Goal: Transaction & Acquisition: Purchase product/service

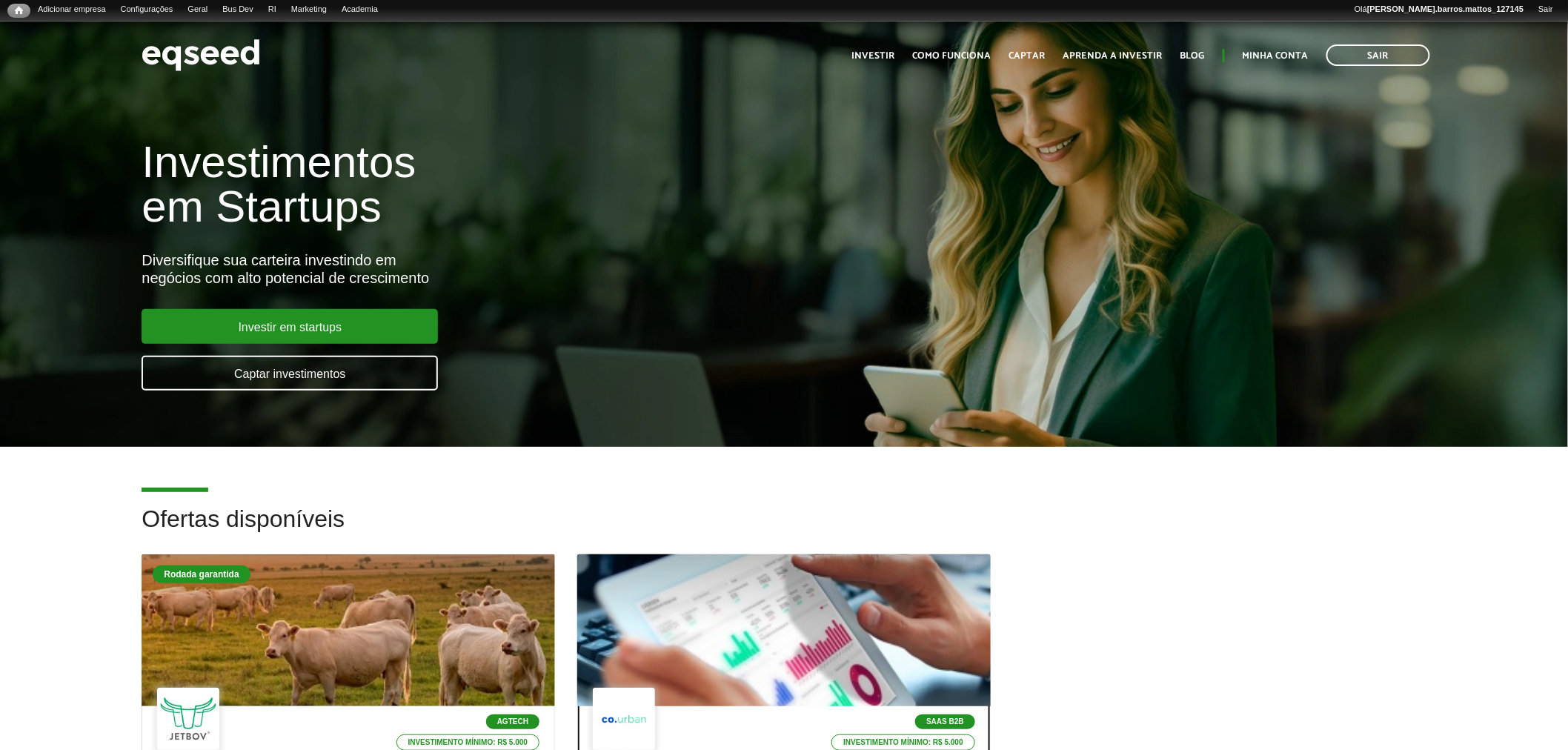
click at [697, 581] on div at bounding box center [784, 631] width 496 height 182
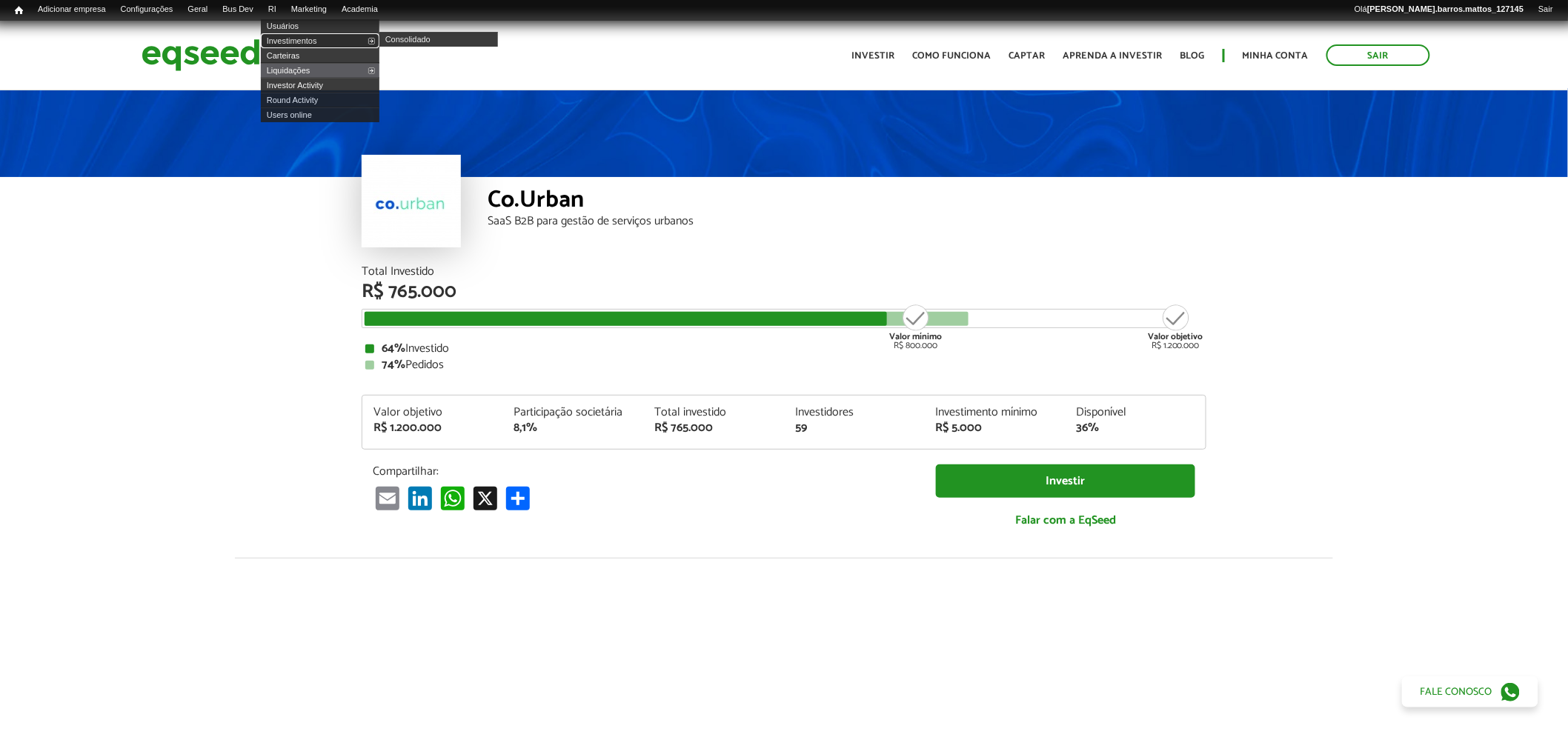
click at [307, 38] on link "Investimentos" at bounding box center [320, 41] width 119 height 15
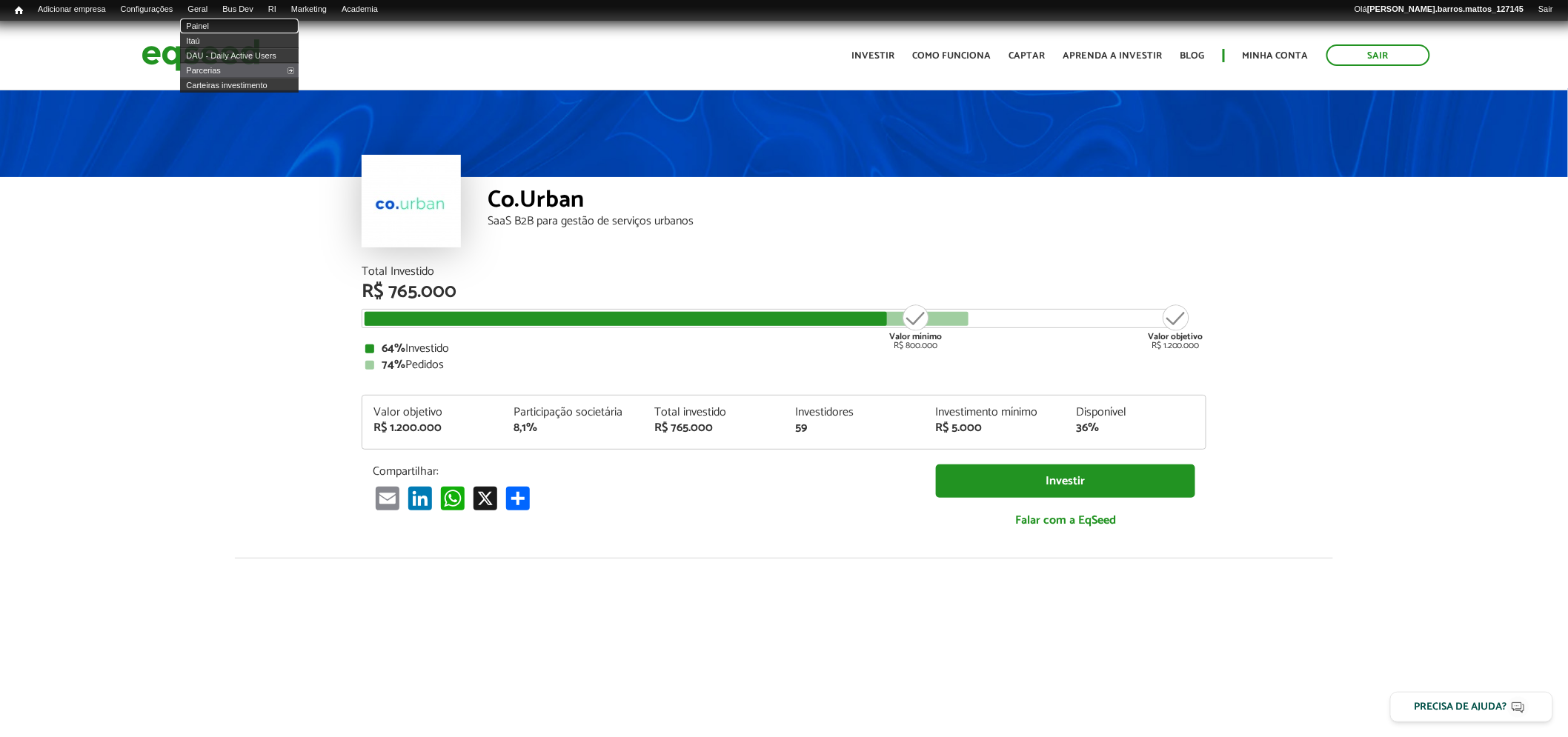
click at [213, 27] on link "Painel" at bounding box center [239, 26] width 119 height 15
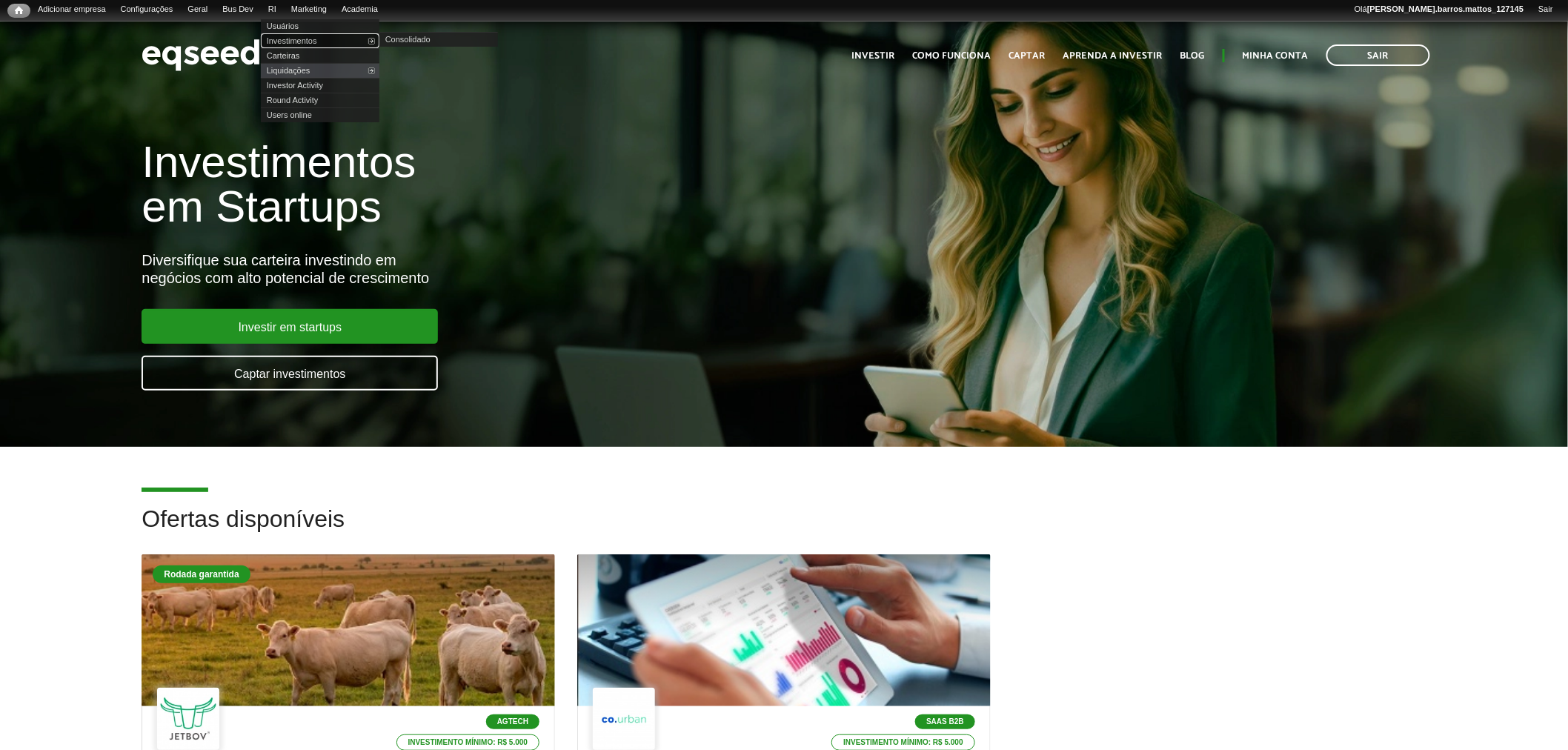
click at [301, 42] on link "Investimentos" at bounding box center [320, 41] width 119 height 15
click at [299, 35] on link "Investimentos" at bounding box center [320, 41] width 119 height 15
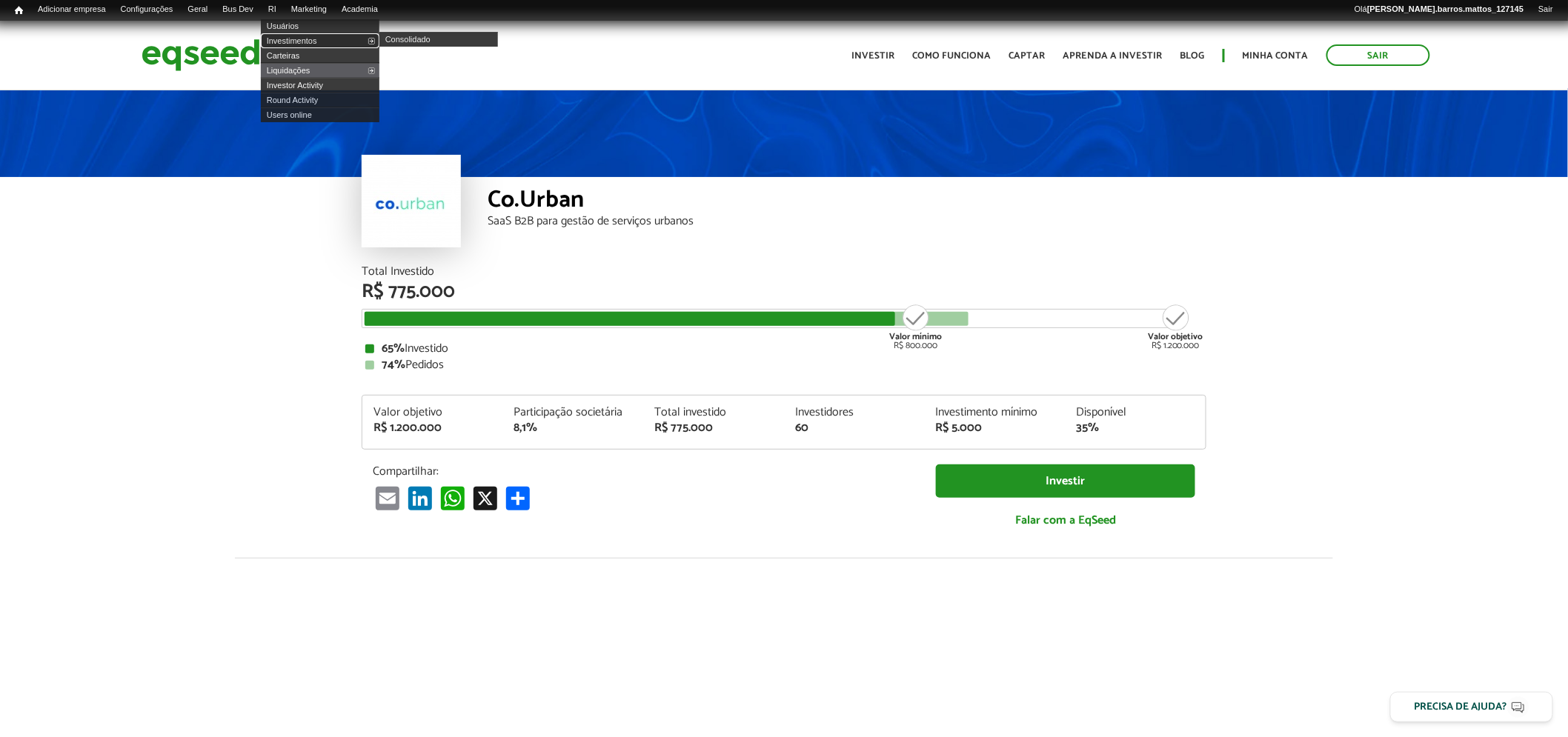
click at [299, 42] on link "Investimentos" at bounding box center [320, 41] width 119 height 15
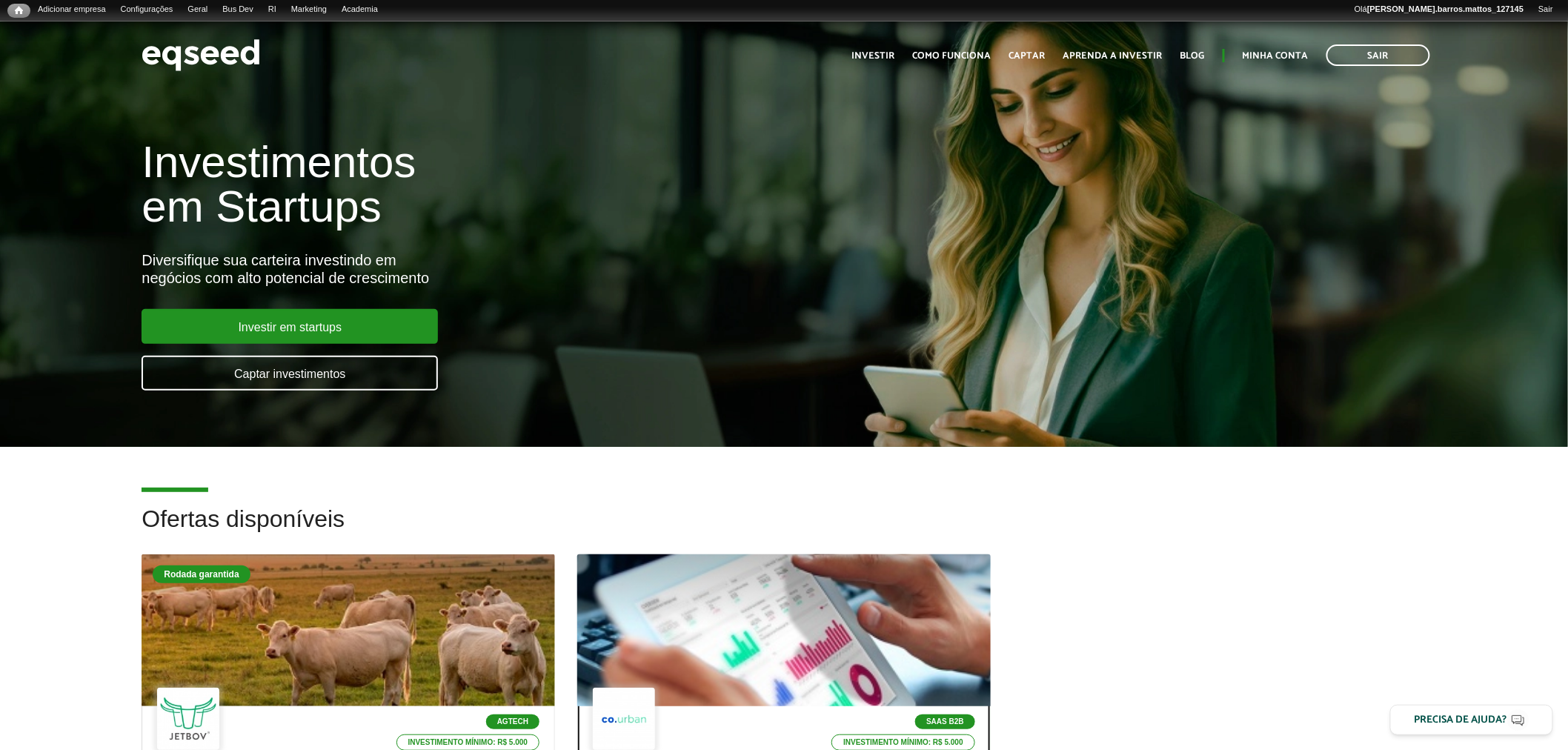
click at [831, 635] on div at bounding box center [784, 631] width 496 height 182
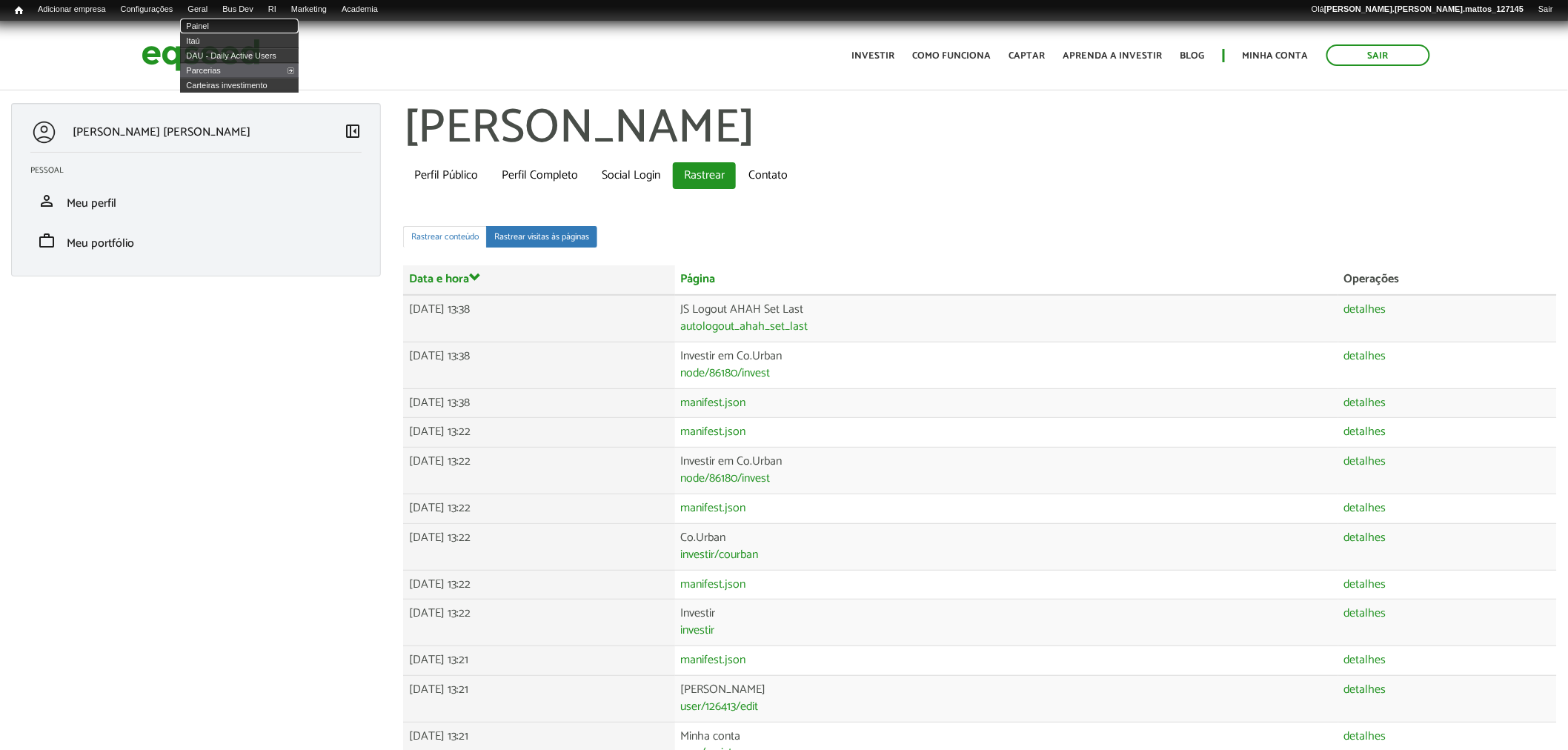
click at [216, 26] on link "Painel" at bounding box center [239, 26] width 119 height 15
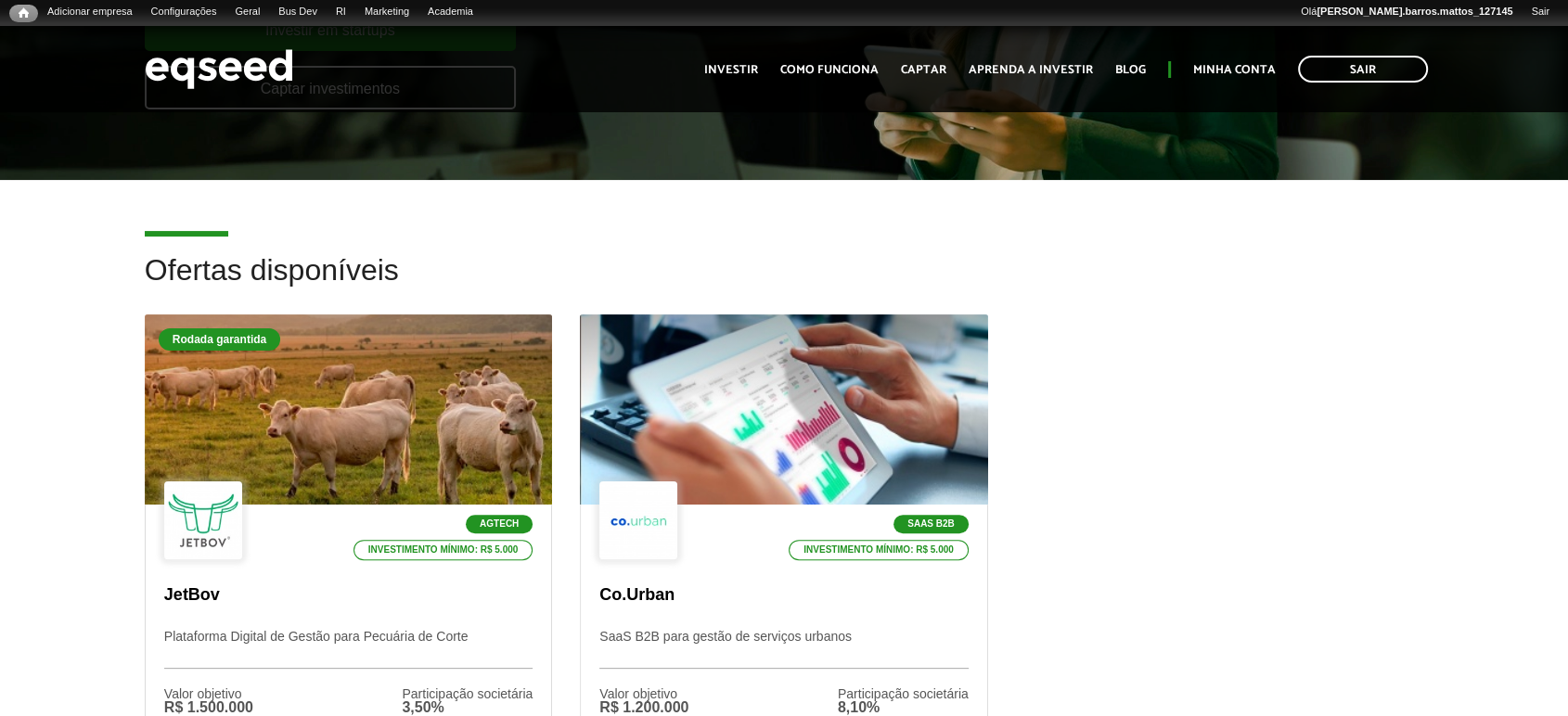
scroll to position [445, 0]
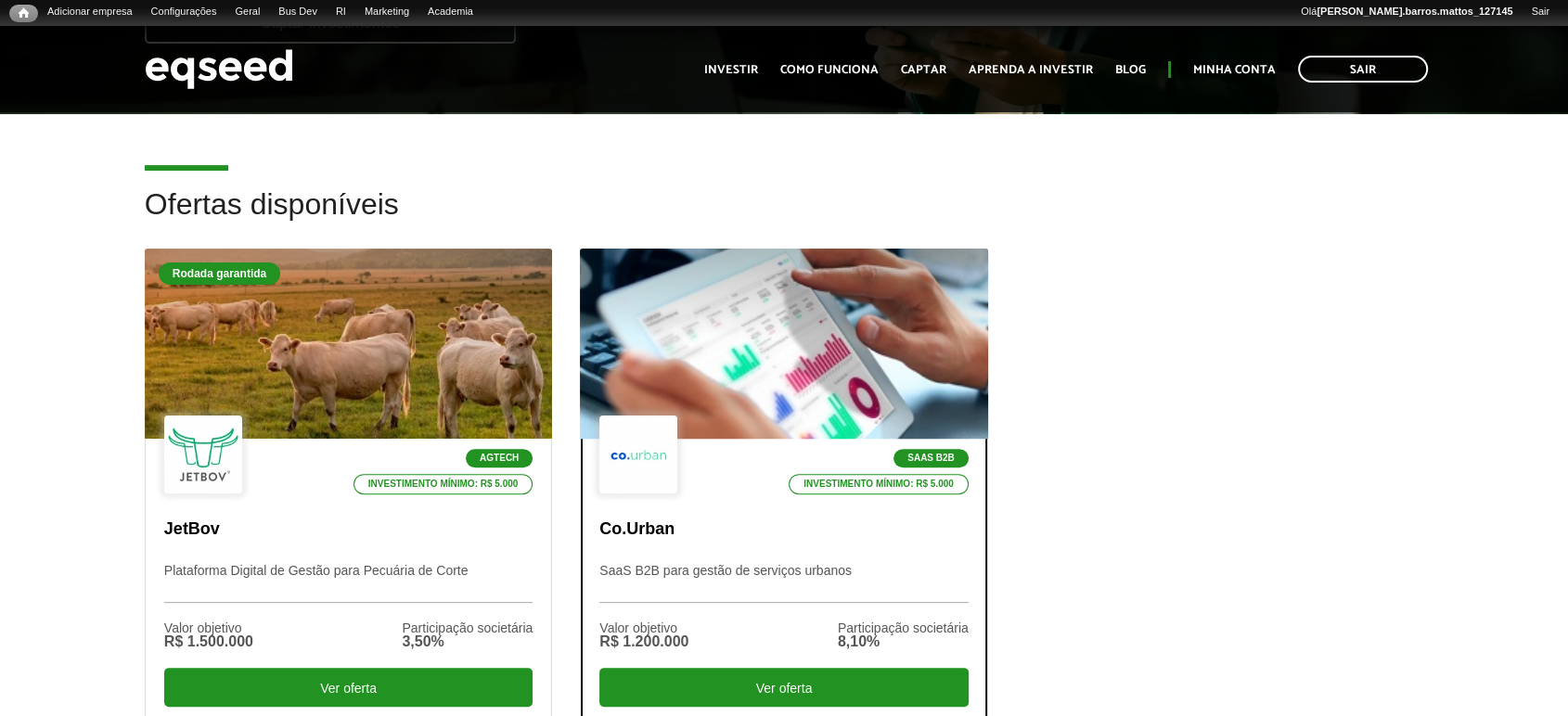
click at [907, 340] on div at bounding box center [783, 343] width 489 height 228
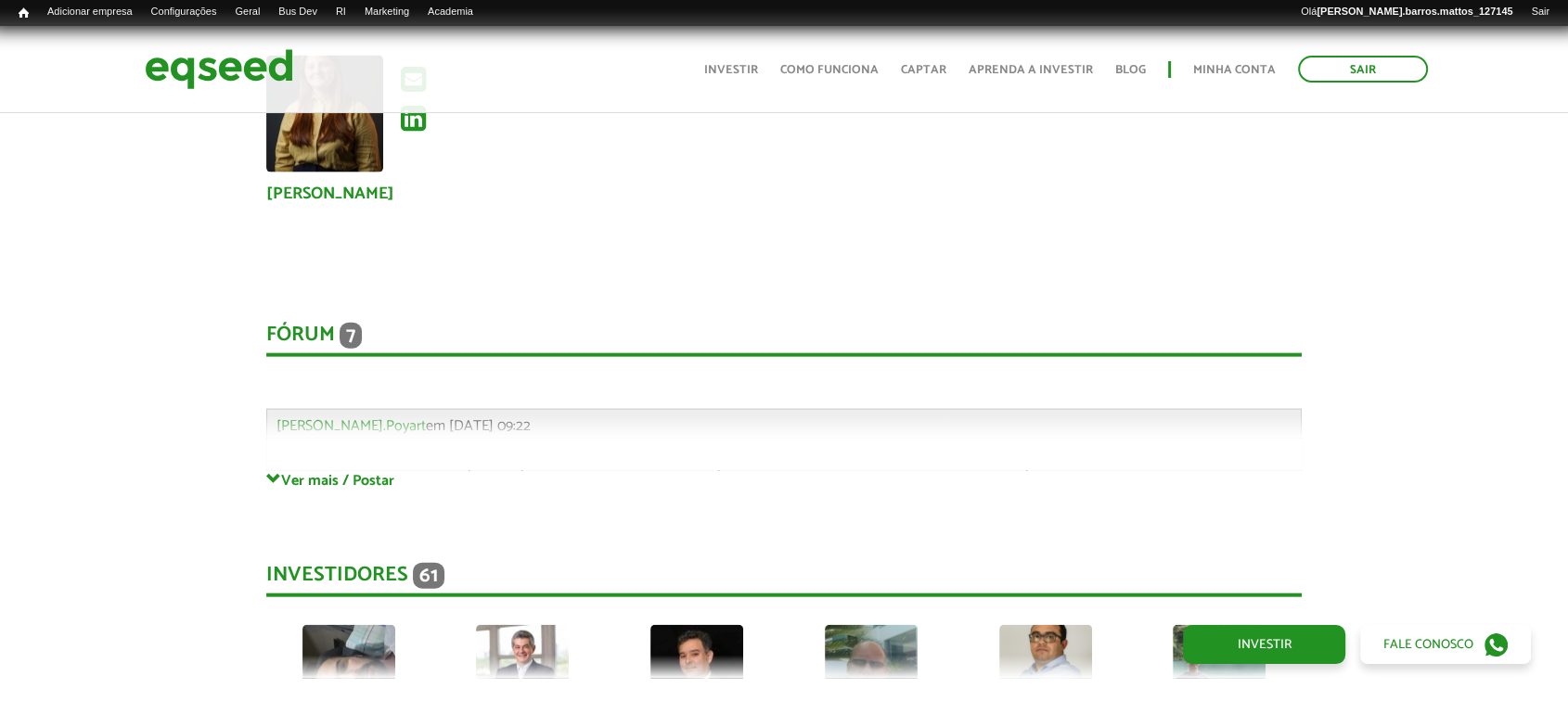
scroll to position [4191, 0]
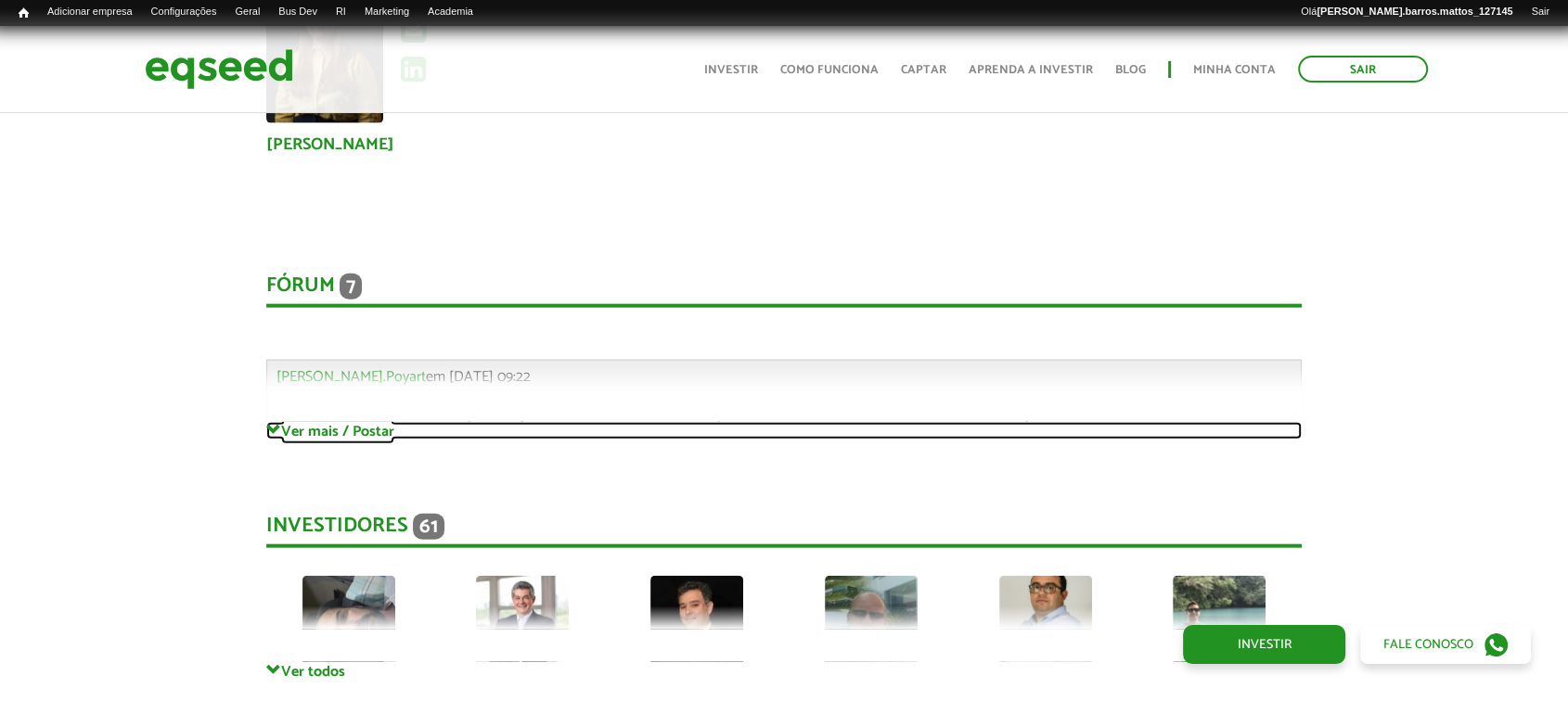
click at [309, 422] on link "Ver mais / Postar" at bounding box center [784, 430] width 1036 height 18
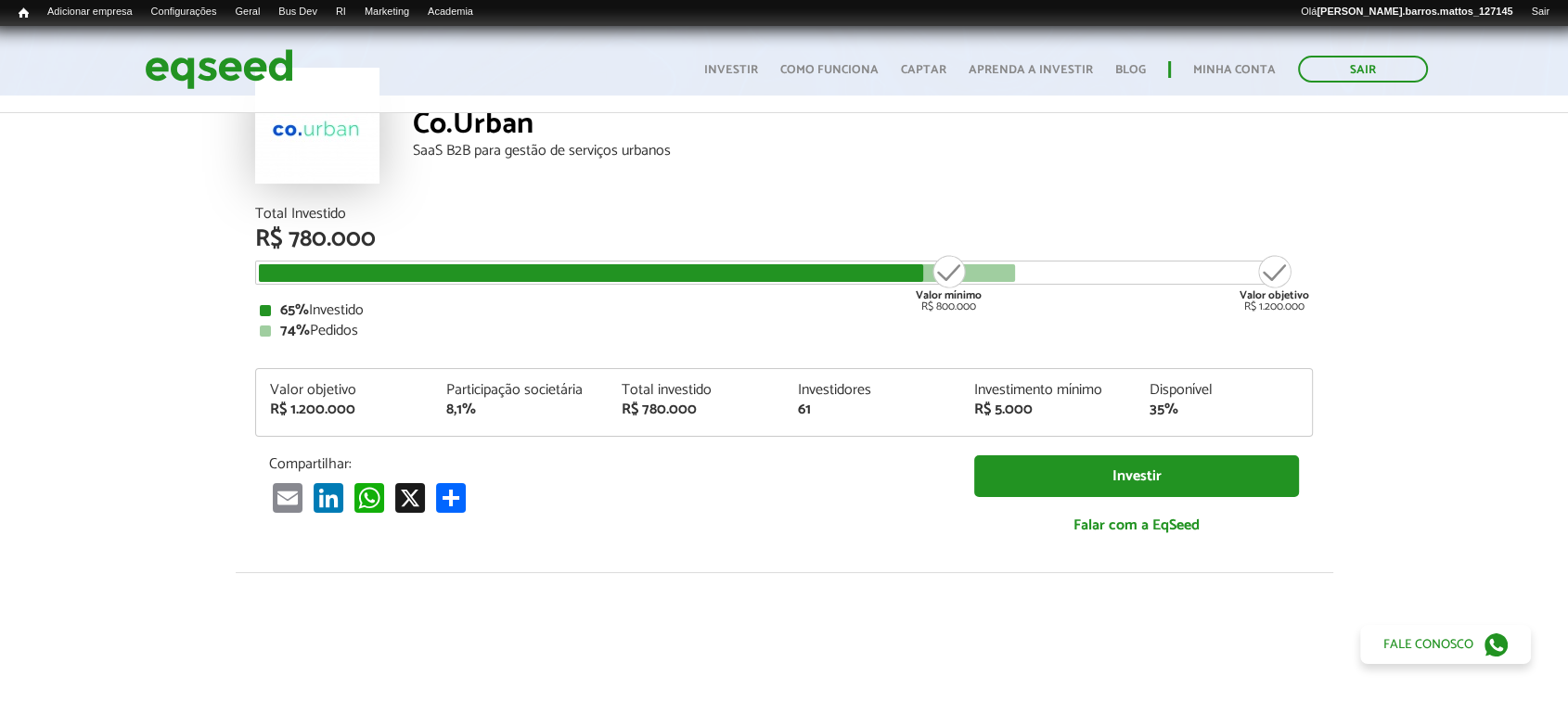
scroll to position [109, 0]
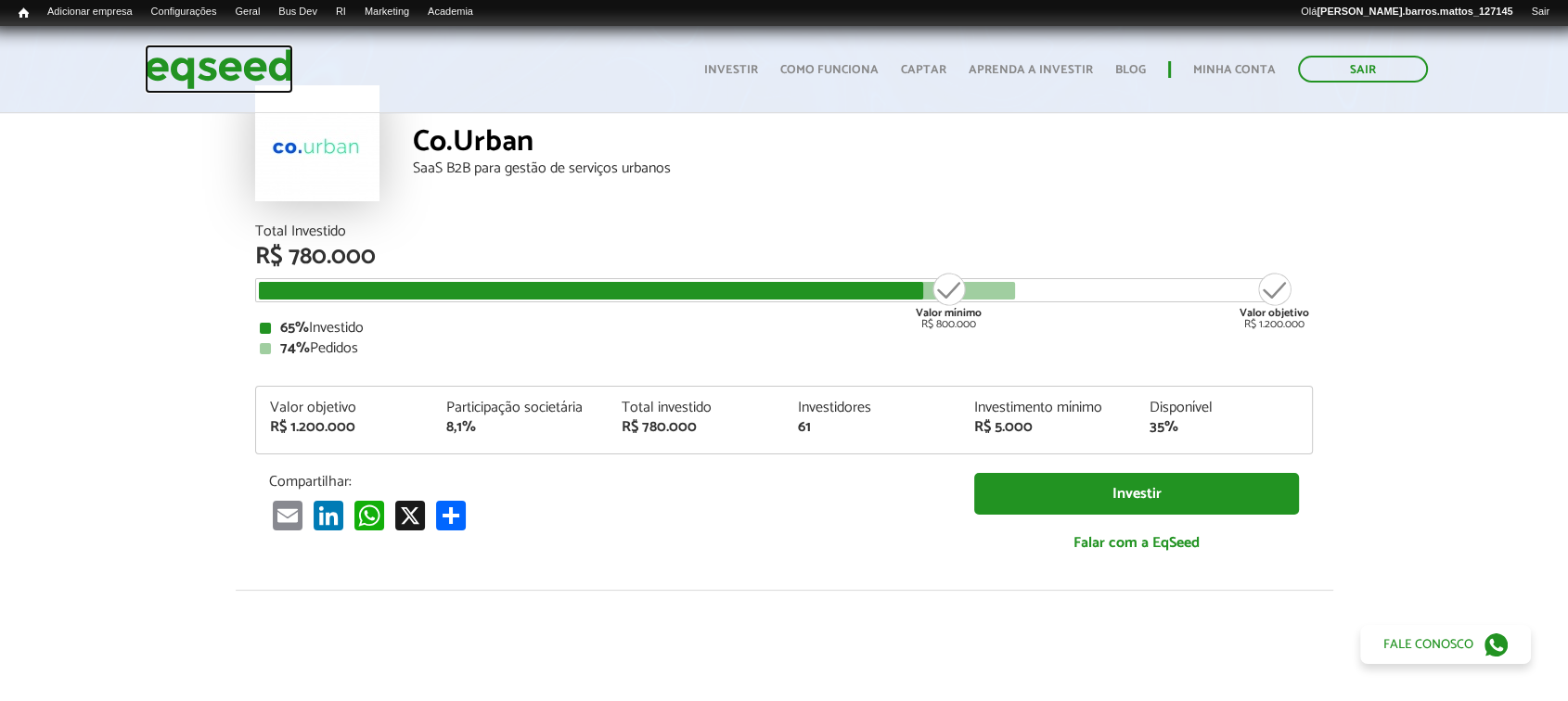
click at [221, 68] on img at bounding box center [219, 69] width 149 height 49
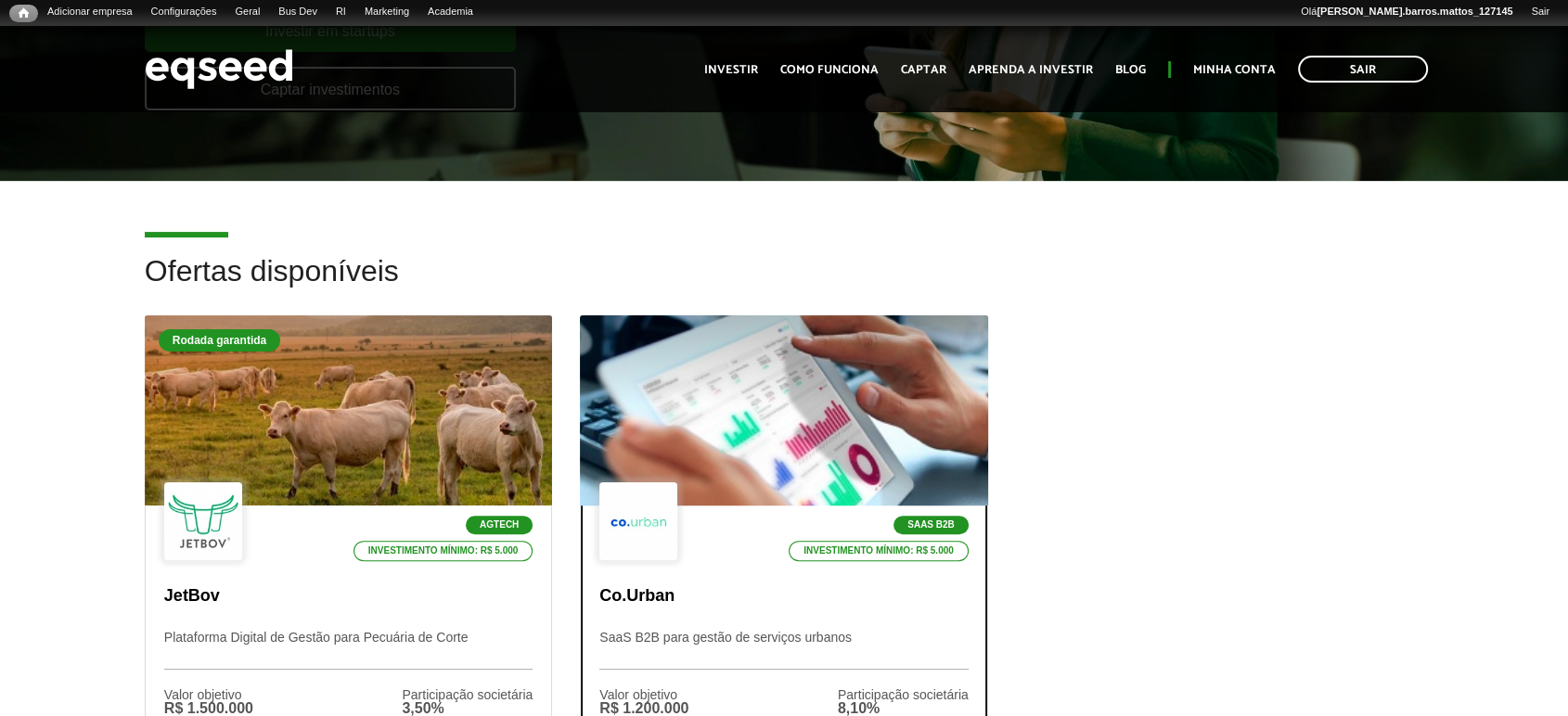
click at [699, 500] on div "SaaS B2B Investimento mínimo: R$ 5.000" at bounding box center [783, 522] width 368 height 80
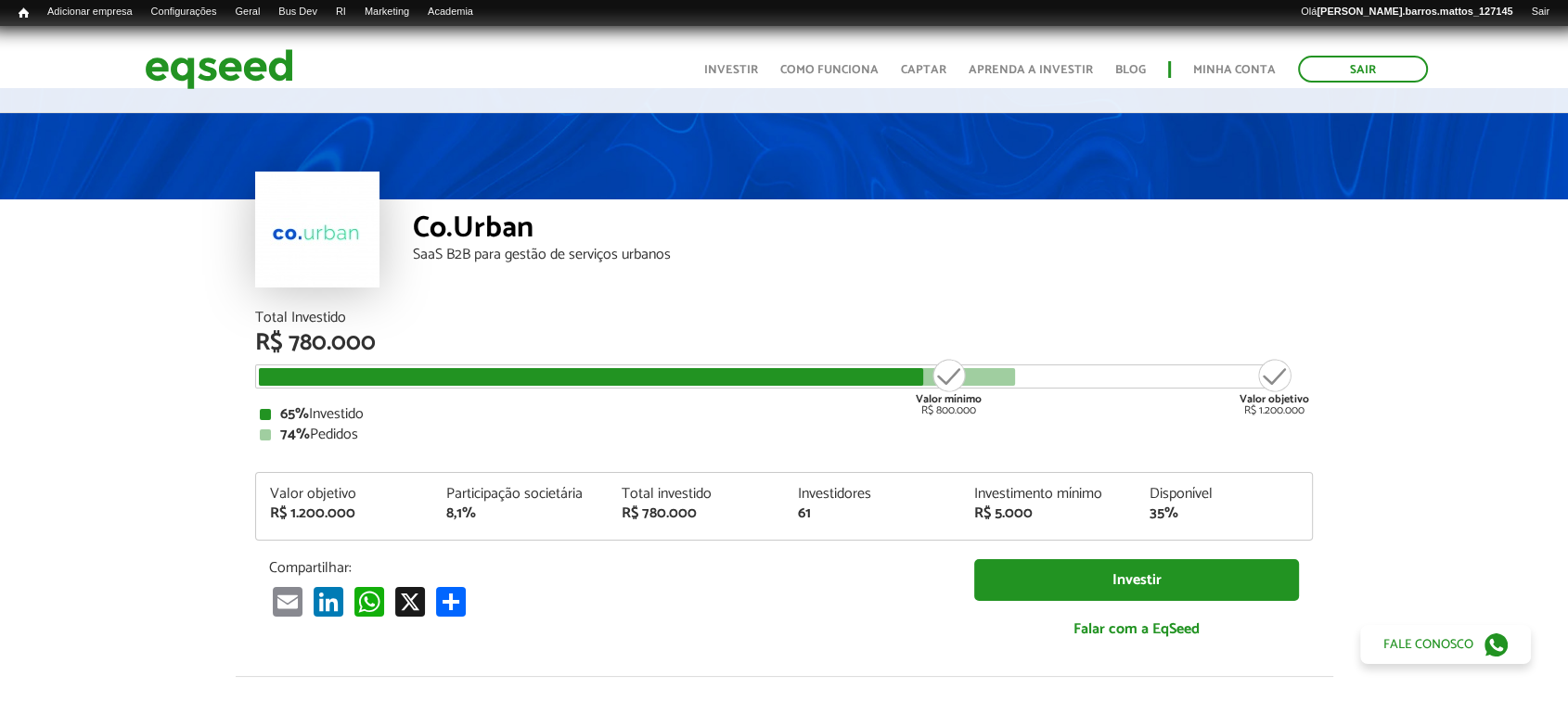
scroll to position [15, 0]
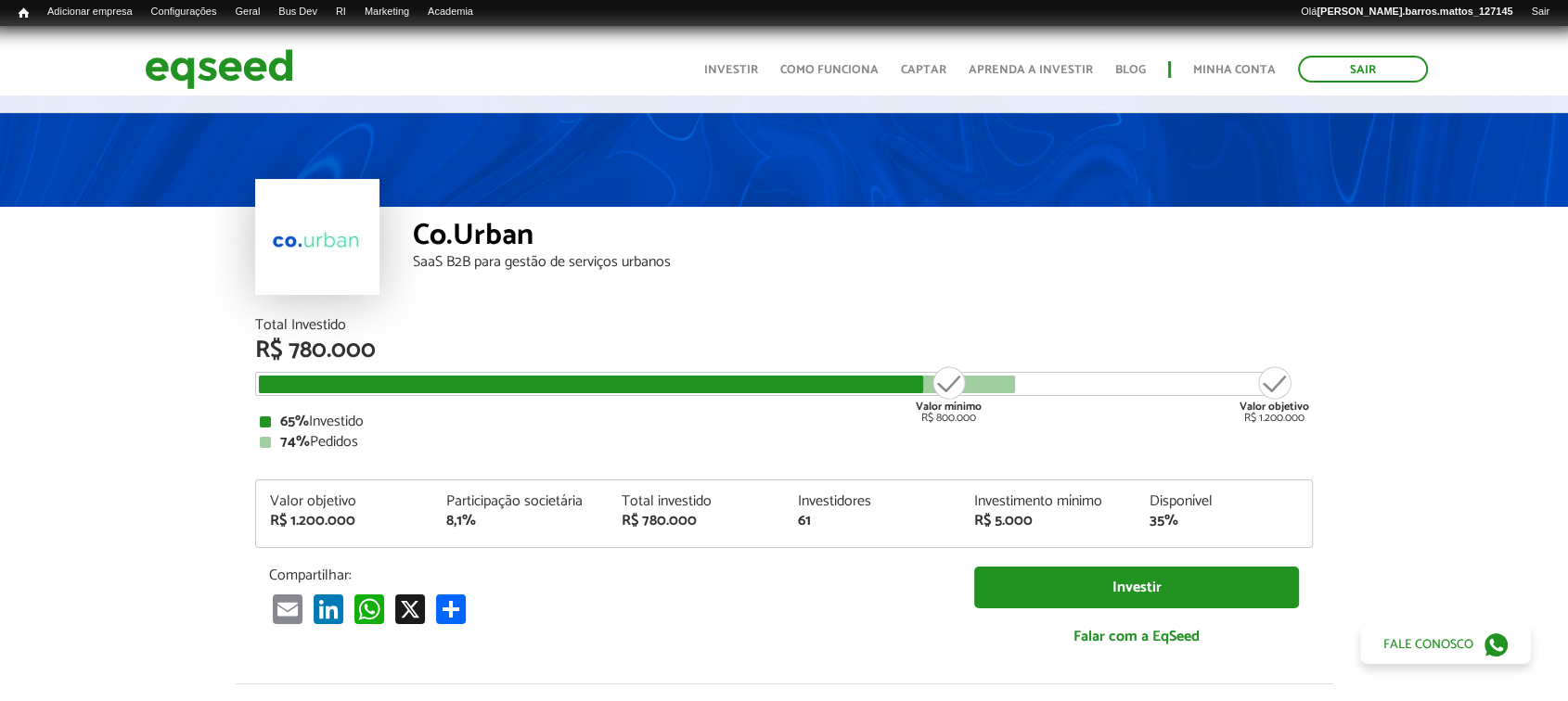
click at [1567, 53] on html "Sair Toggle navigation Toggle navigation Início Investir Como funciona" at bounding box center [784, 335] width 1568 height 701
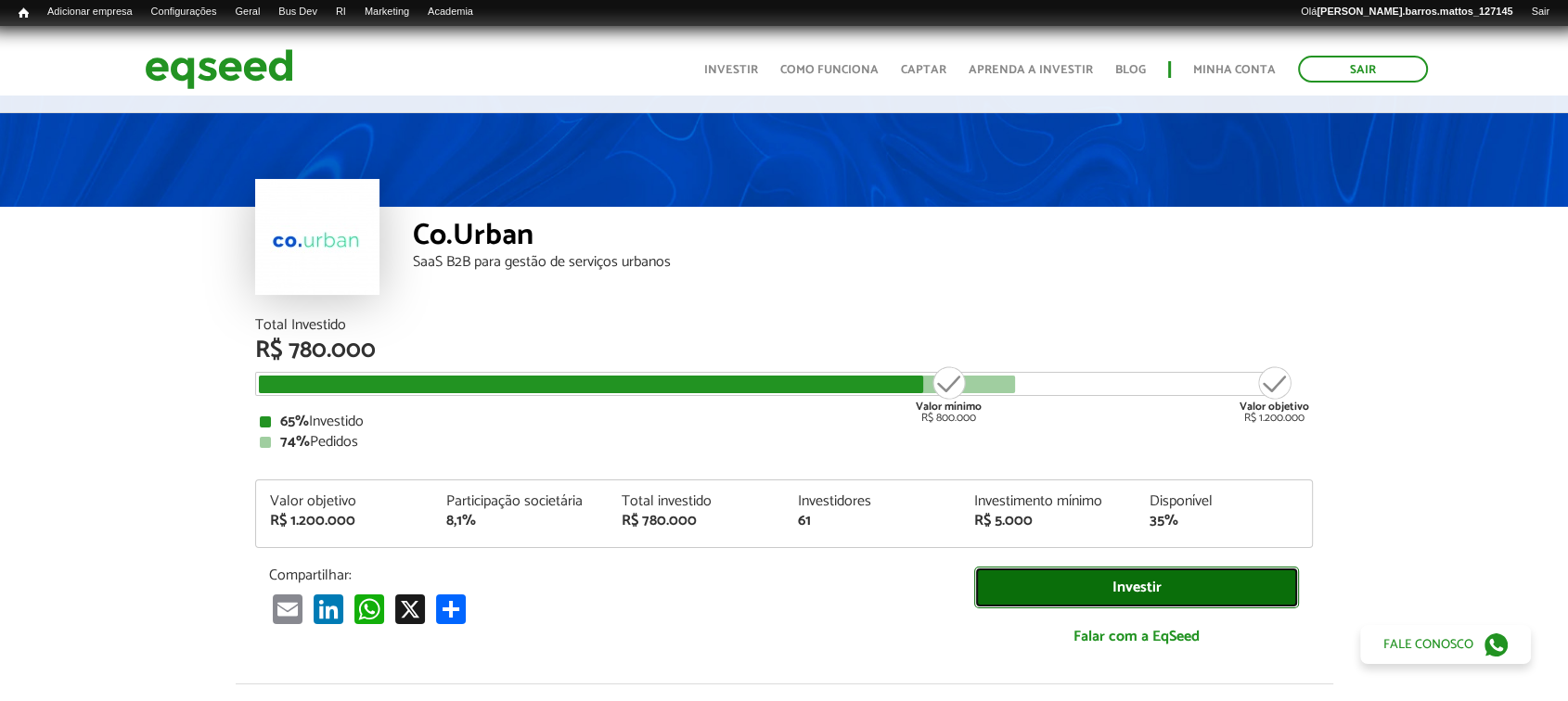
click at [1051, 587] on link "Investir" at bounding box center [1136, 587] width 325 height 42
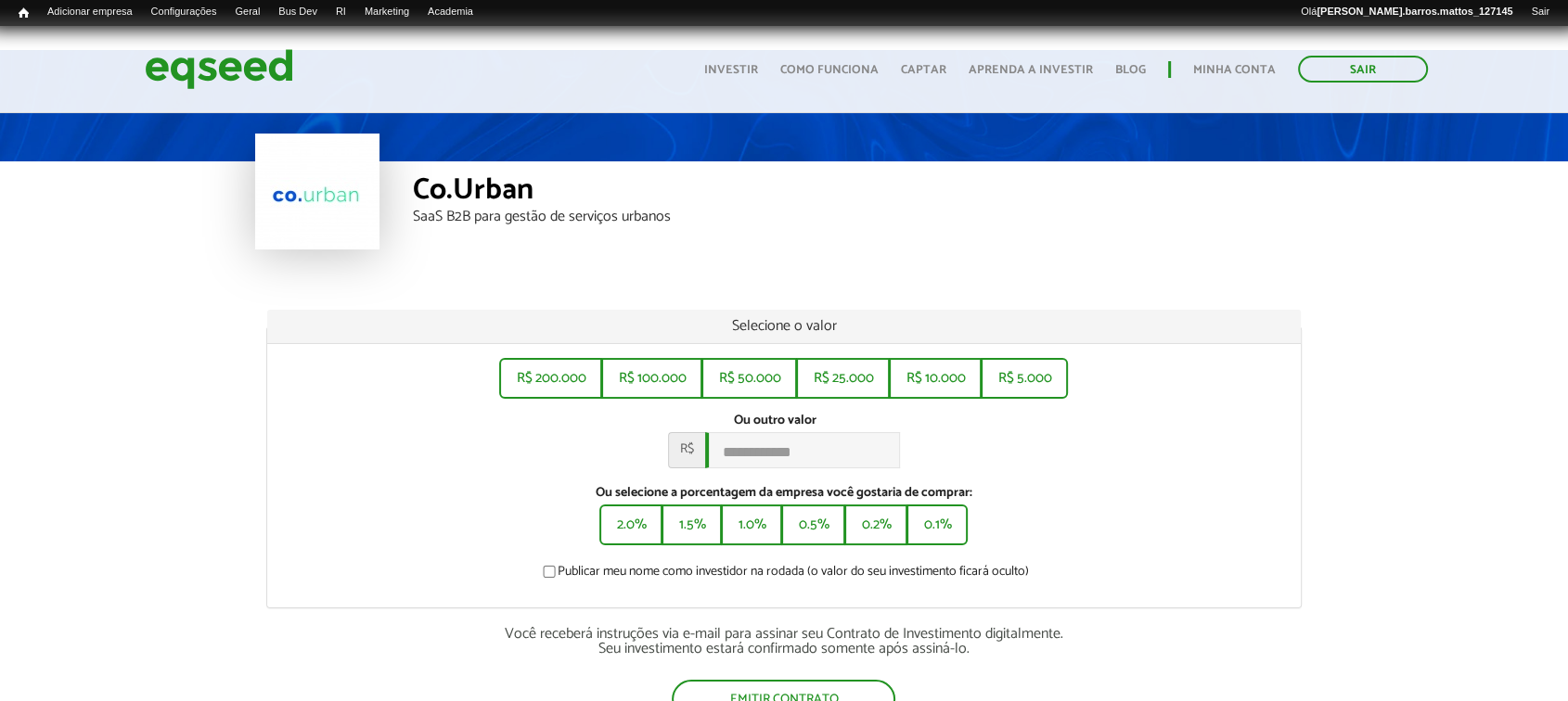
scroll to position [77, 0]
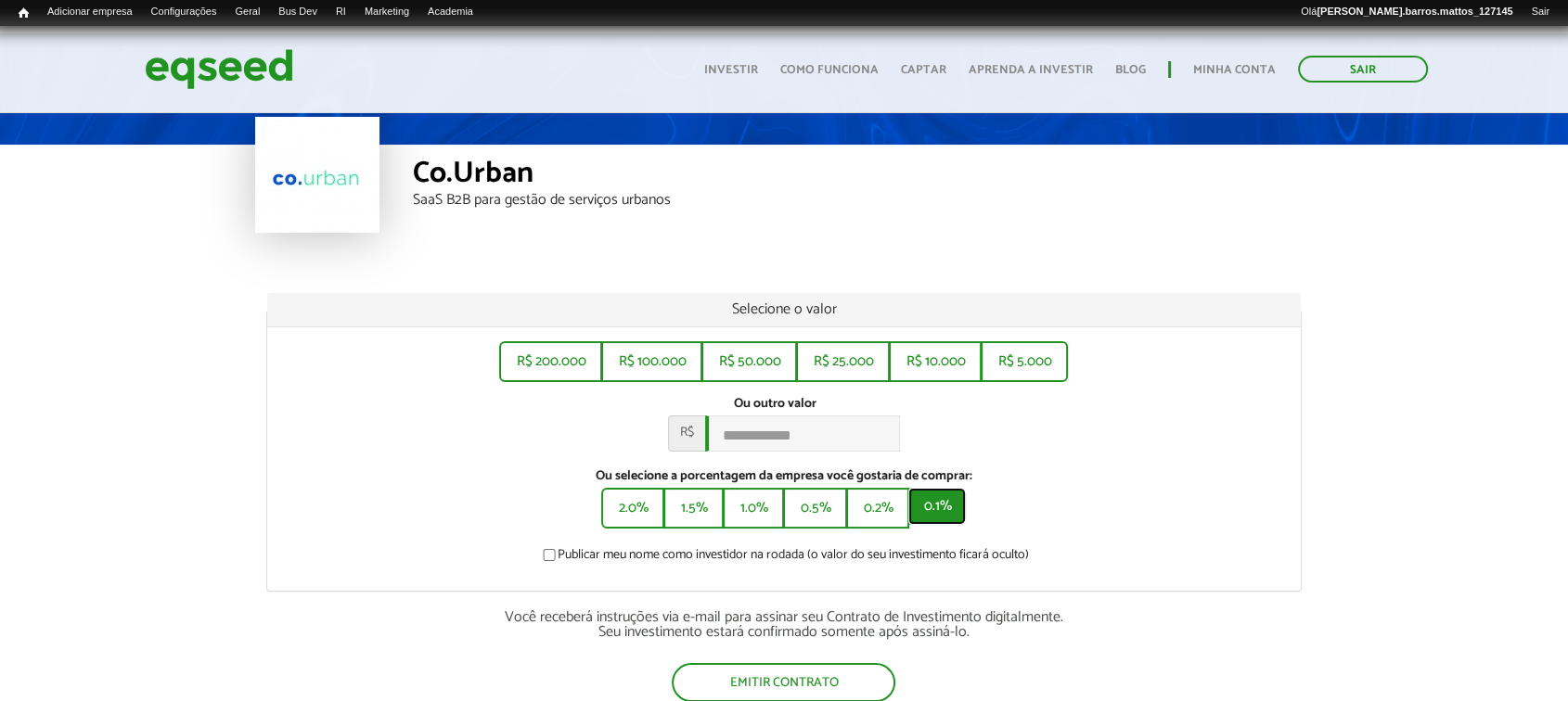
click at [937, 514] on button "0.1%" at bounding box center [937, 506] width 58 height 37
click at [653, 512] on button "2.0%" at bounding box center [630, 506] width 60 height 37
type input "*******"
drag, startPoint x: 817, startPoint y: 431, endPoint x: 697, endPoint y: 423, distance: 120.3
click at [697, 423] on div "R$ *******" at bounding box center [784, 433] width 232 height 36
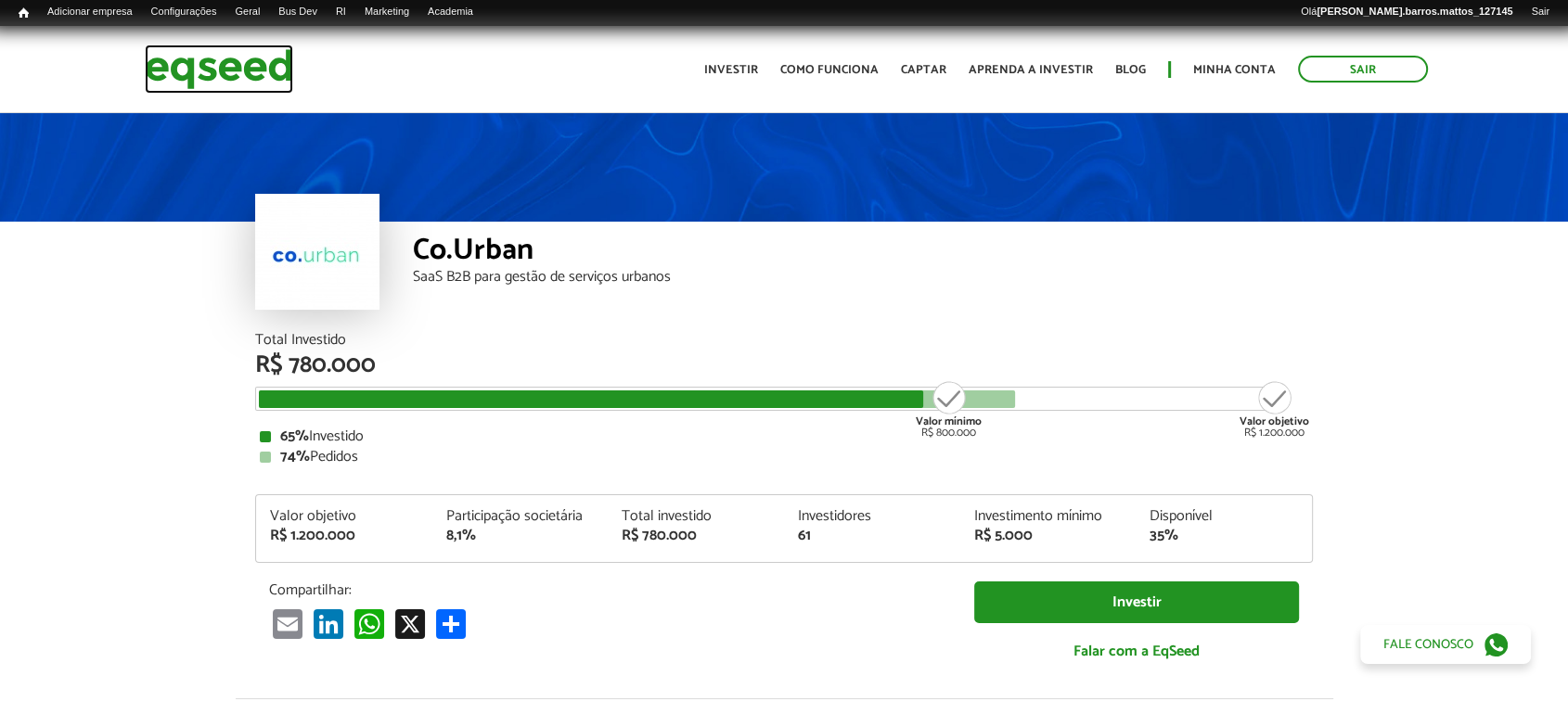
click at [253, 48] on img at bounding box center [219, 69] width 149 height 49
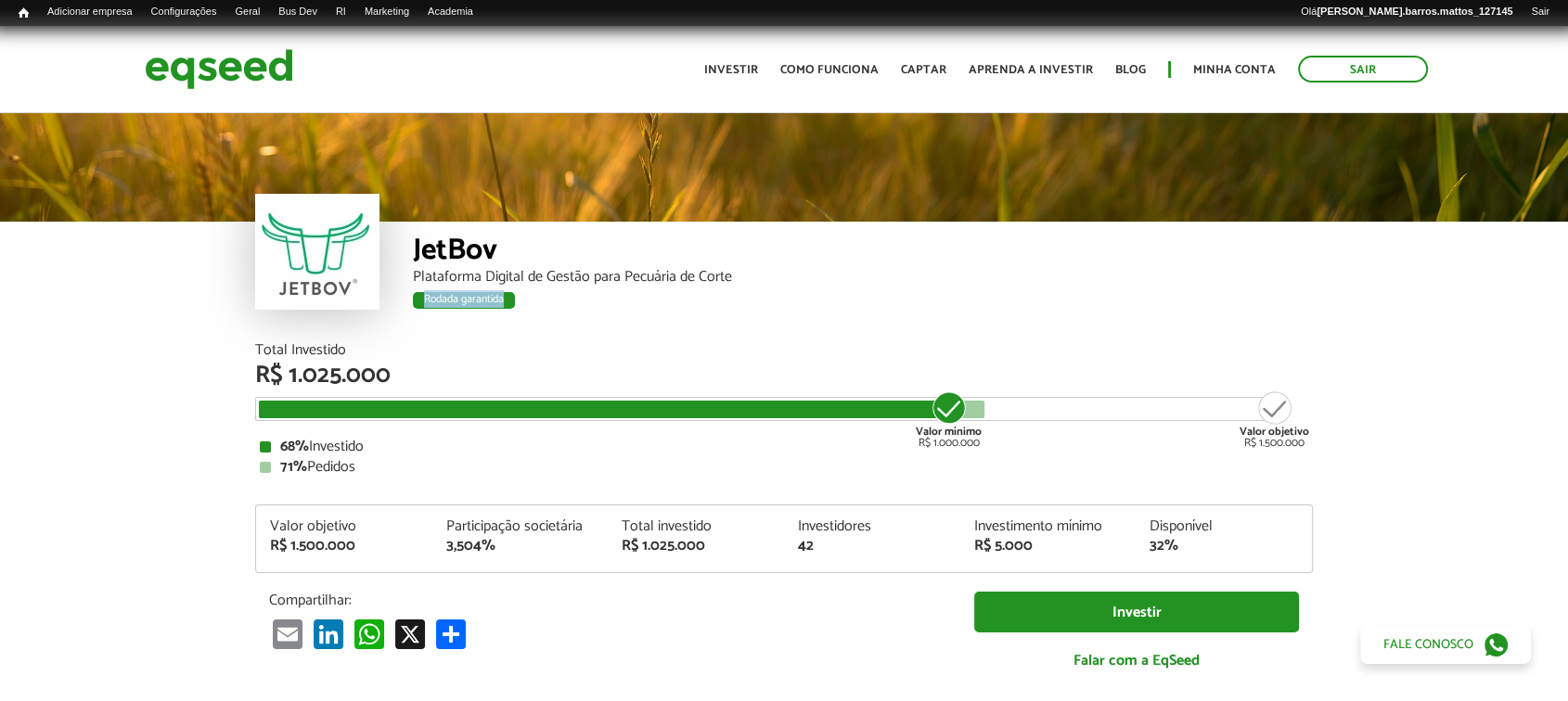
drag, startPoint x: 419, startPoint y: 299, endPoint x: 528, endPoint y: 298, distance: 109.0
click at [528, 298] on div "Rodada garantida" at bounding box center [862, 303] width 900 height 24
click at [537, 334] on div "JetBov Plataforma Digital de Gestão para Pecuária de Corte Rodada garantida" at bounding box center [862, 282] width 900 height 121
click at [138, 76] on div "Sair Toggle navigation Toggle navigation Início Investir Como funciona Captar A…" at bounding box center [784, 69] width 1306 height 49
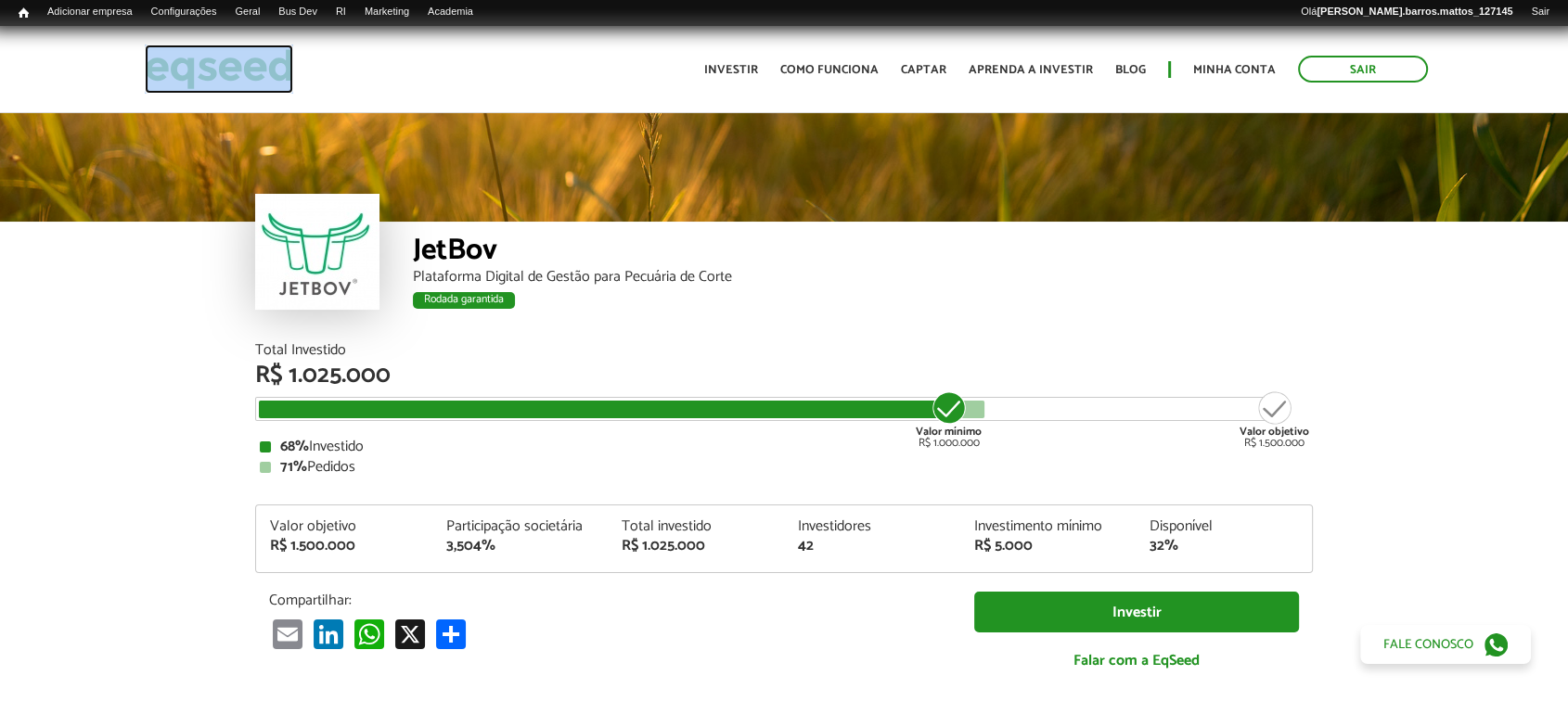
click at [186, 61] on img at bounding box center [219, 69] width 149 height 49
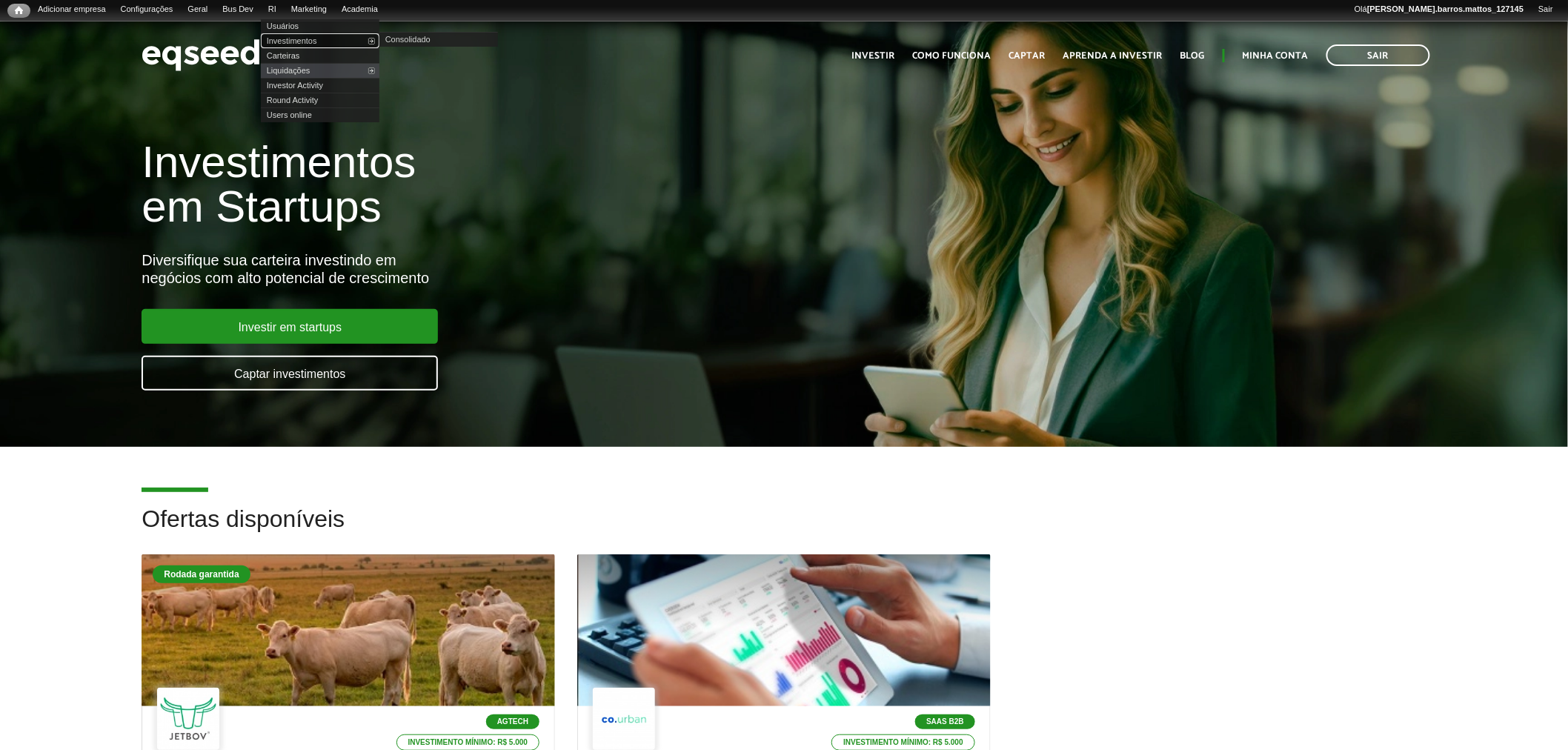
click at [297, 46] on link "Investimentos" at bounding box center [320, 41] width 119 height 15
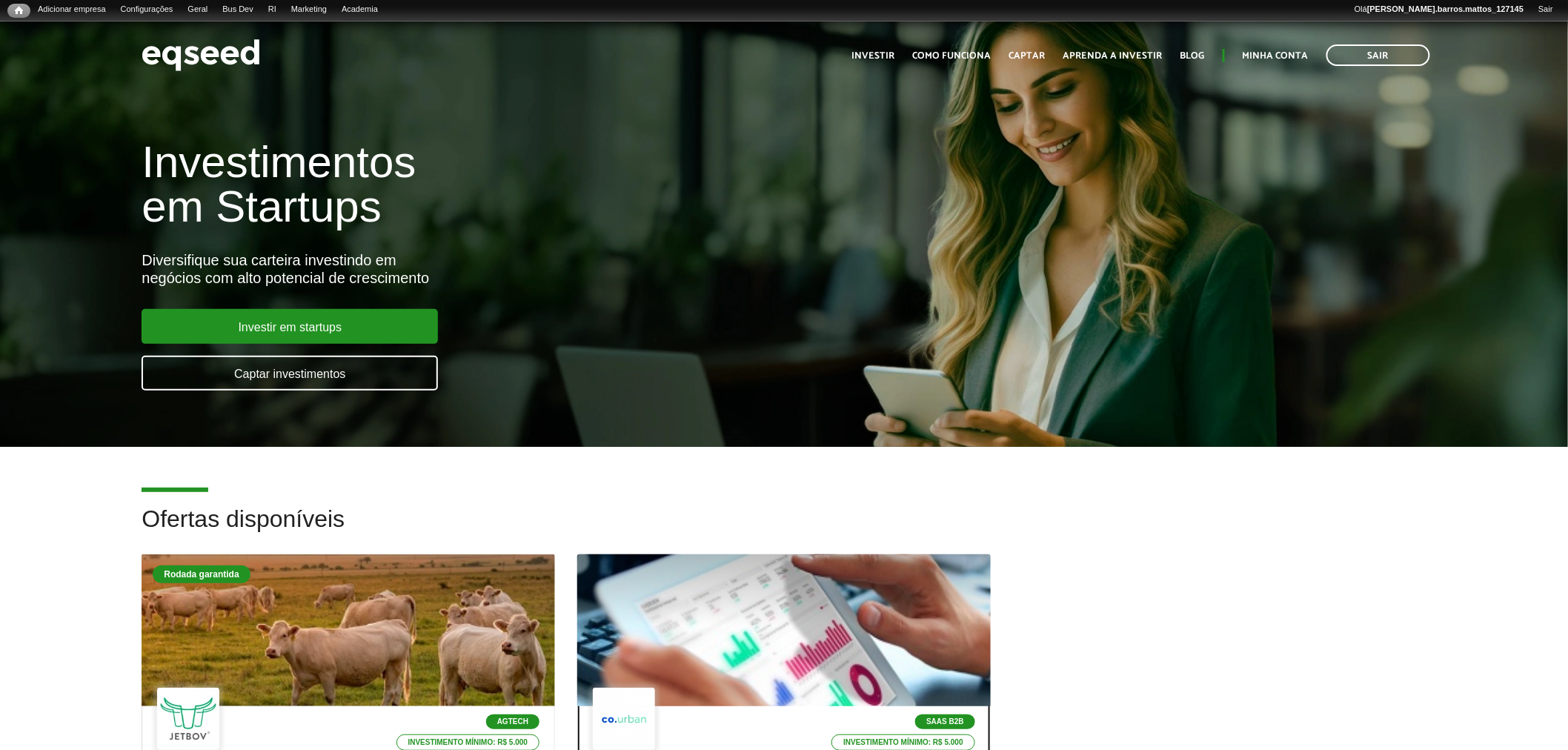
drag, startPoint x: 0, startPoint y: 0, endPoint x: 663, endPoint y: 595, distance: 890.8
click at [663, 595] on div at bounding box center [784, 631] width 496 height 182
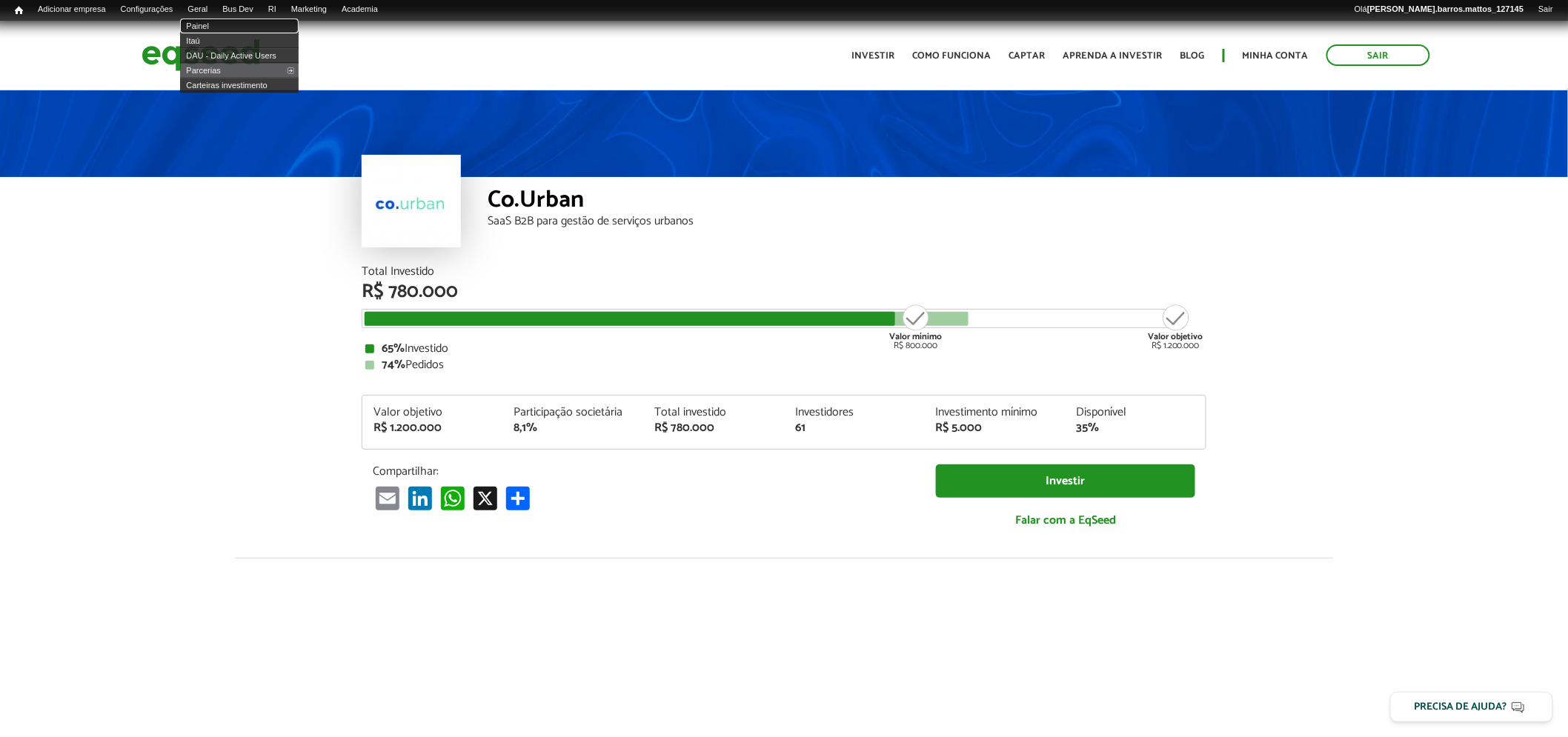
click at [209, 24] on link "Painel" at bounding box center [239, 26] width 119 height 15
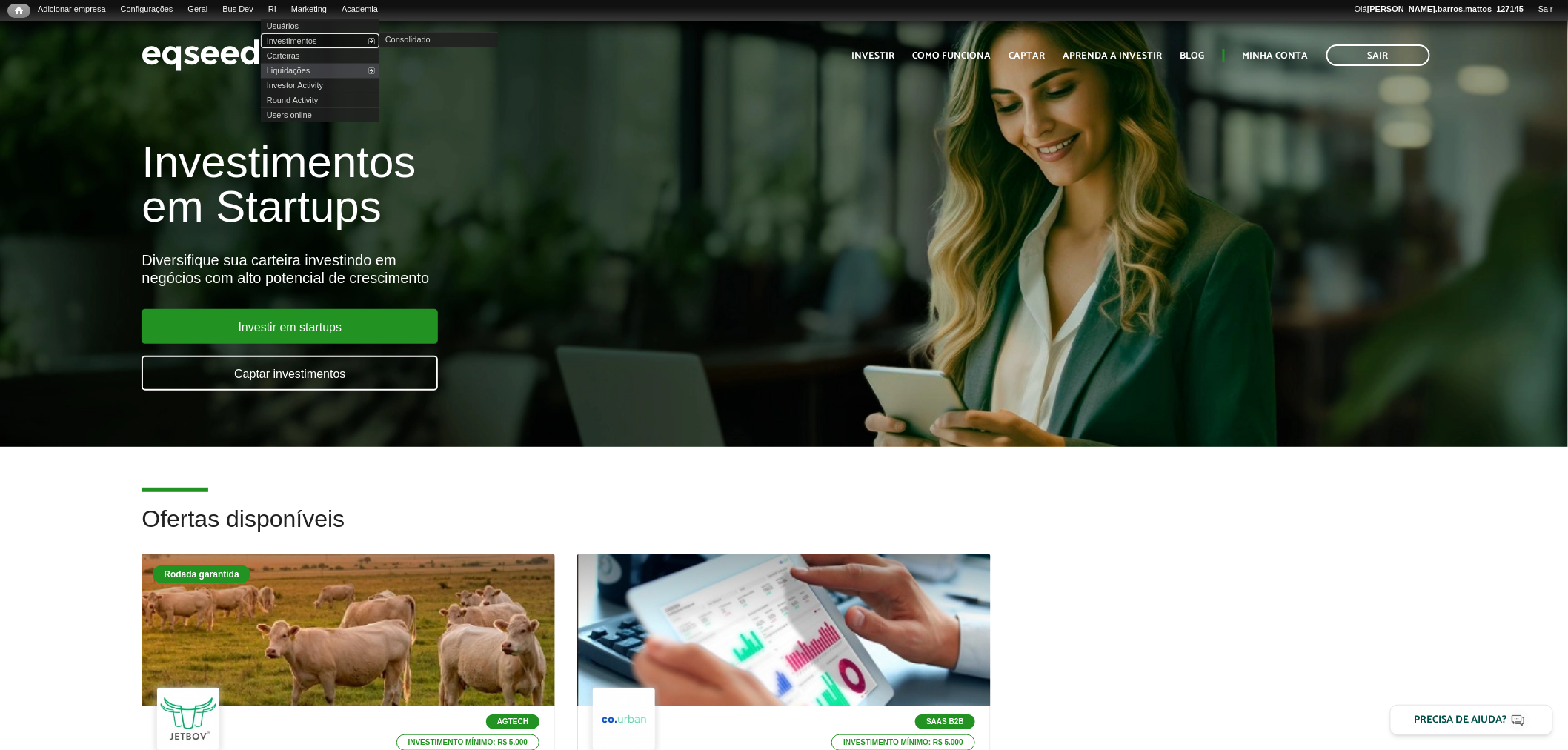
click at [284, 38] on link "Investimentos" at bounding box center [320, 41] width 119 height 15
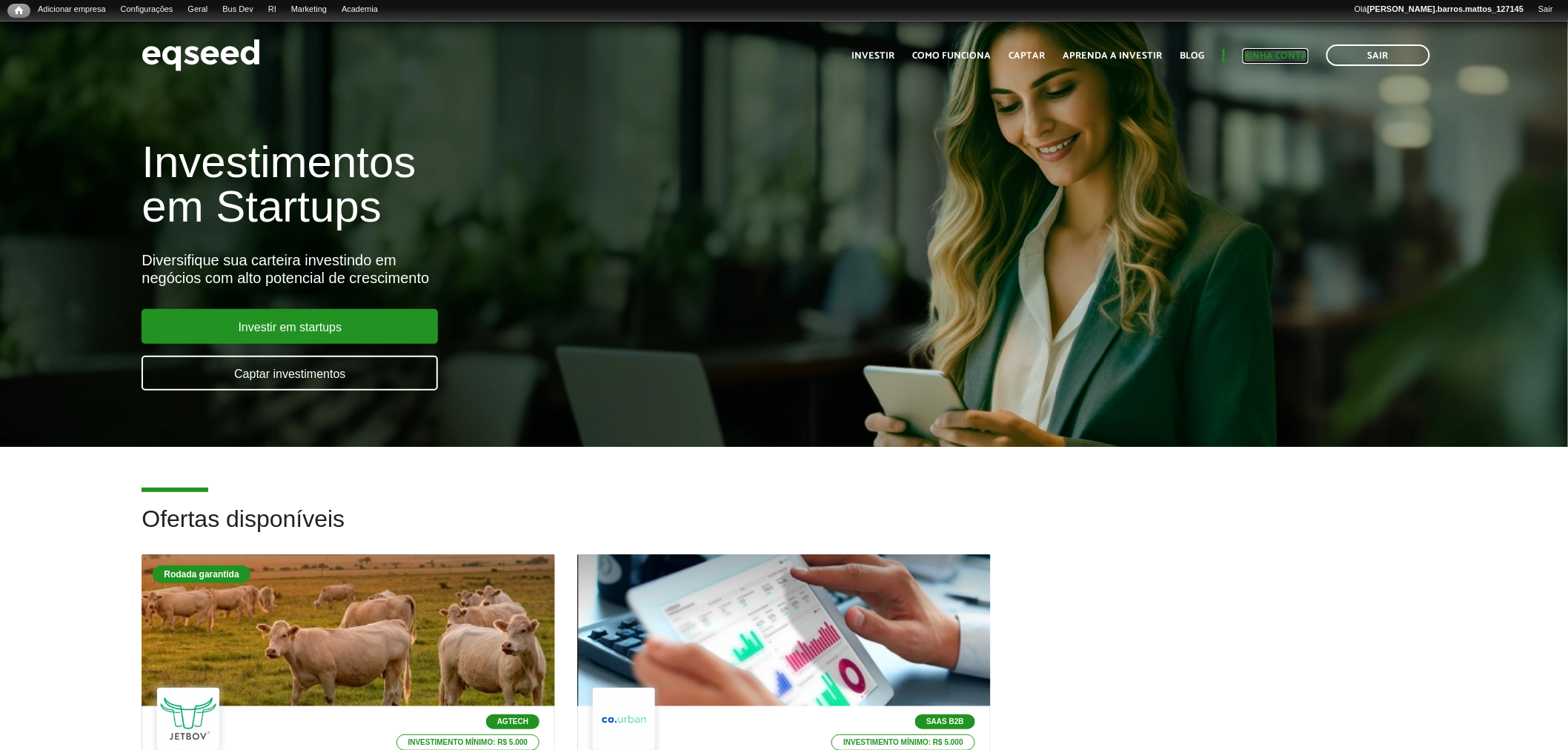
click at [1284, 56] on link "Minha conta" at bounding box center [1275, 56] width 66 height 10
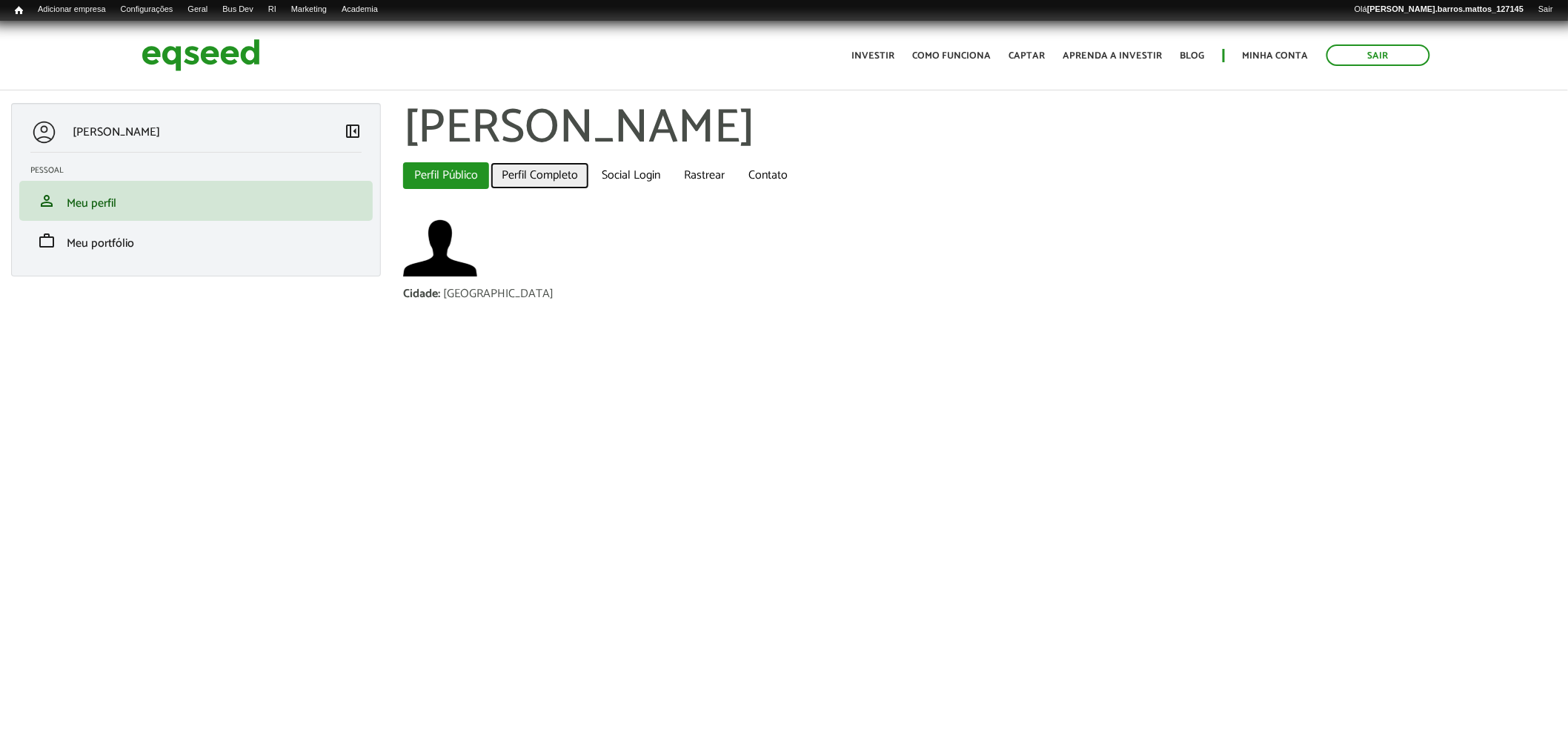
click at [523, 175] on link "Perfil Completo" at bounding box center [540, 175] width 98 height 26
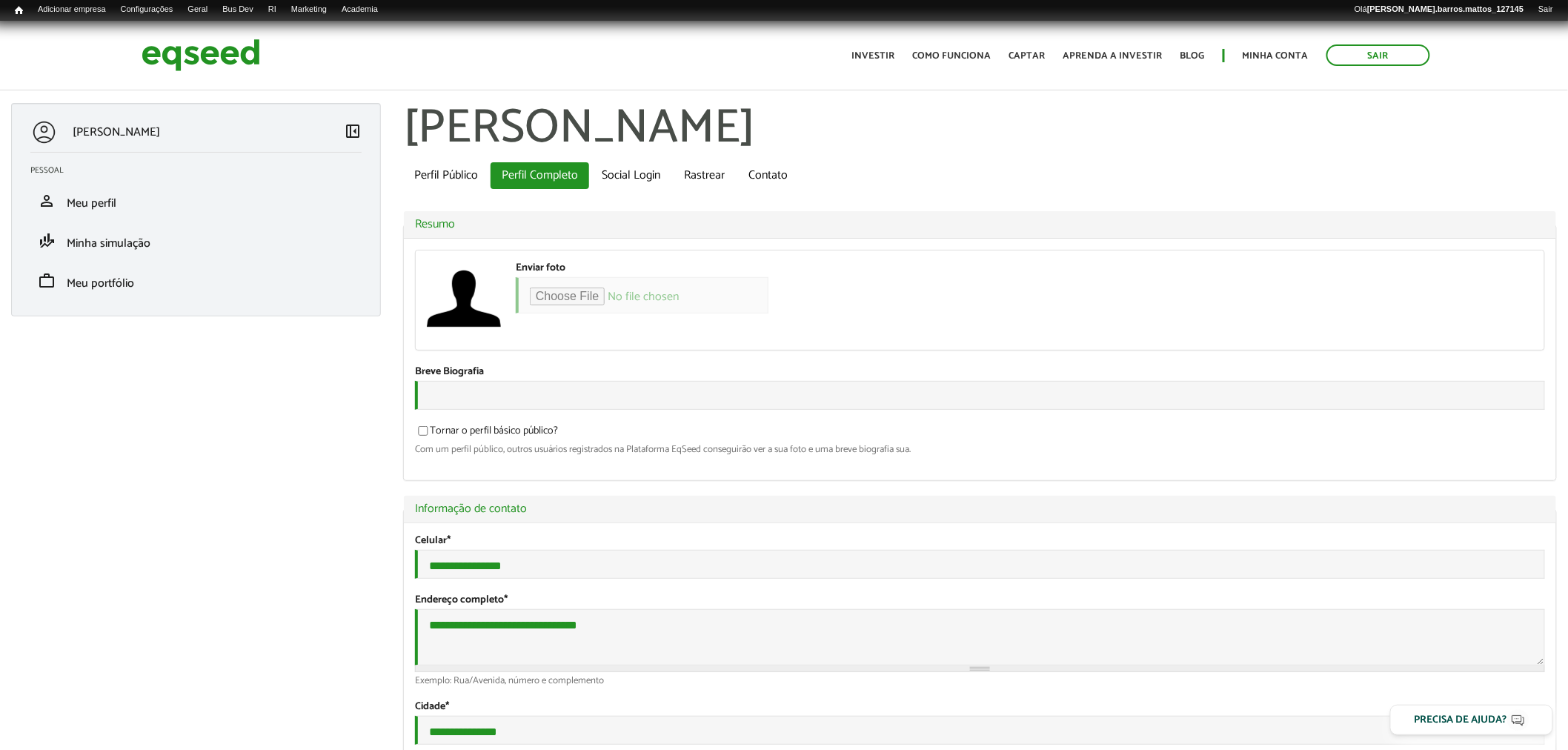
type input "**********"
click at [170, 55] on img at bounding box center [200, 55] width 119 height 39
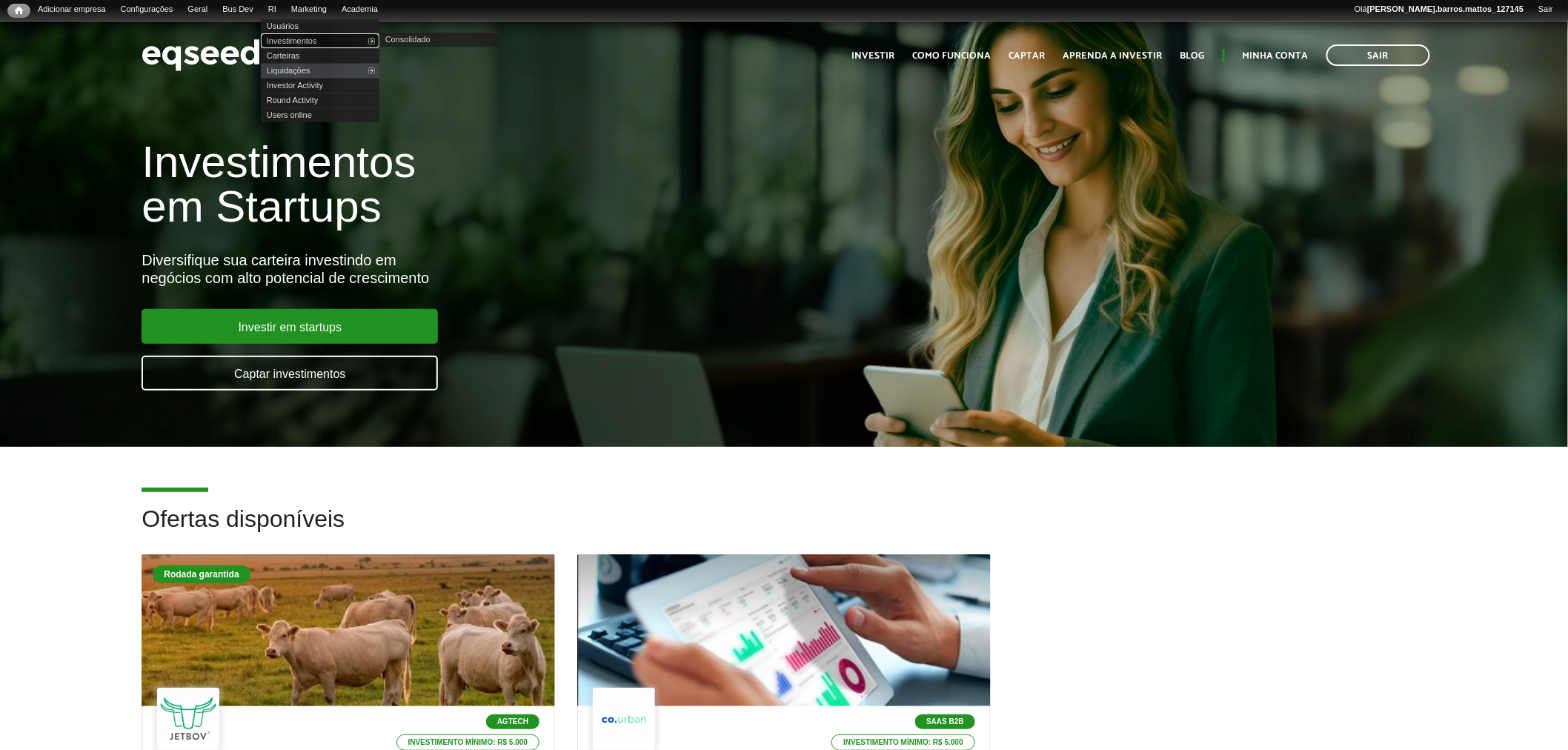
click at [300, 42] on link "Investimentos" at bounding box center [320, 41] width 119 height 15
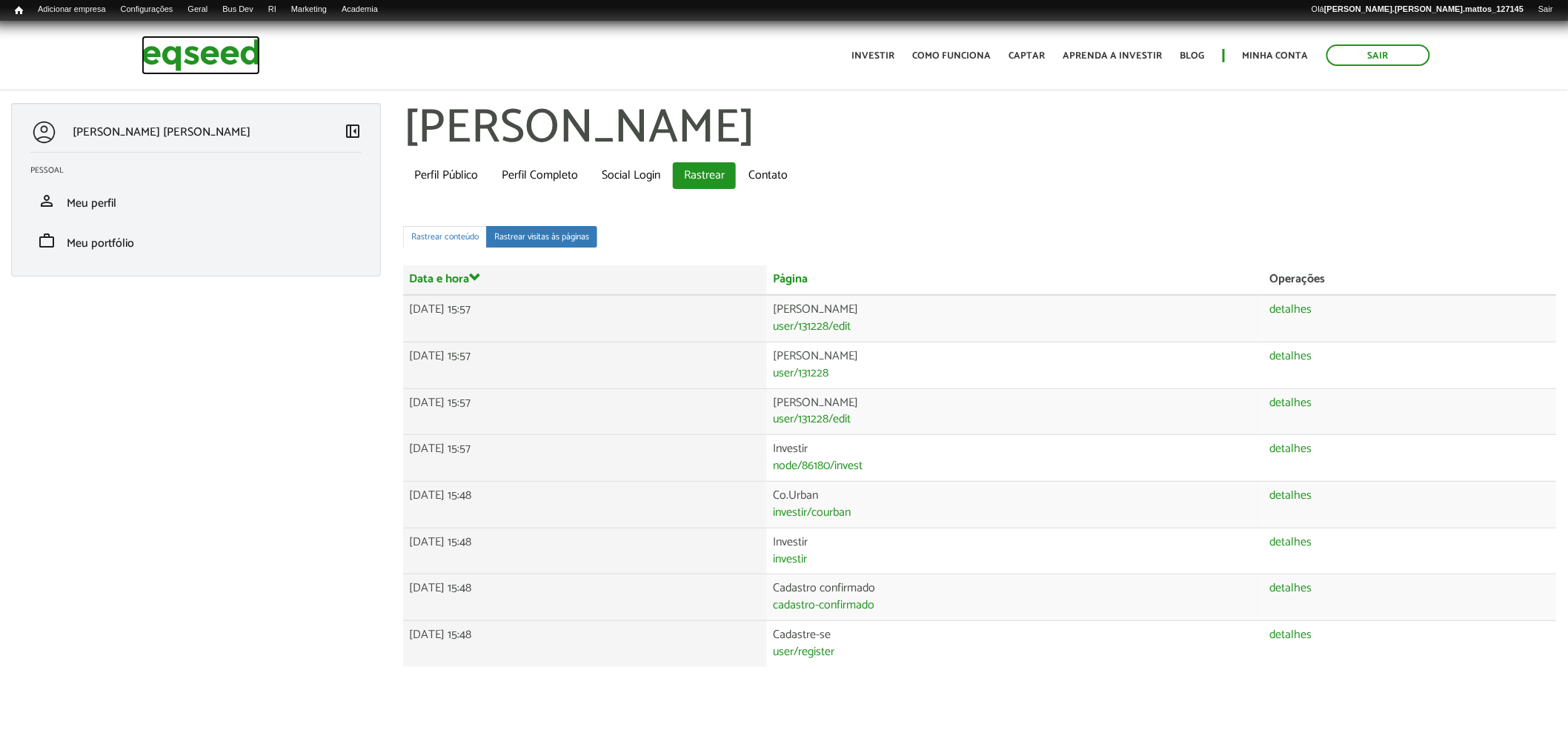
click at [181, 47] on img at bounding box center [200, 55] width 119 height 39
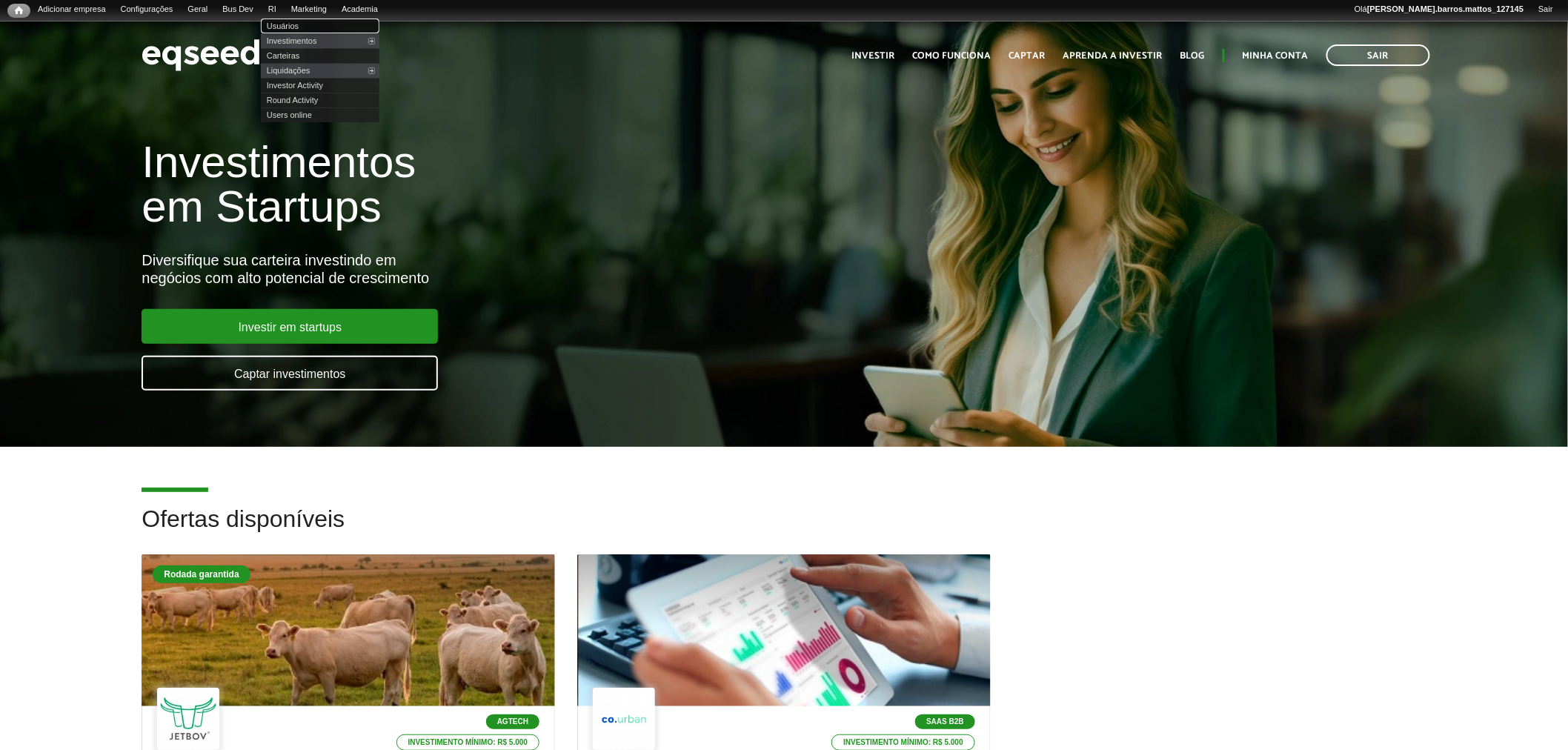
click at [289, 19] on link "Usuários" at bounding box center [320, 26] width 119 height 15
